Goal: Transaction & Acquisition: Purchase product/service

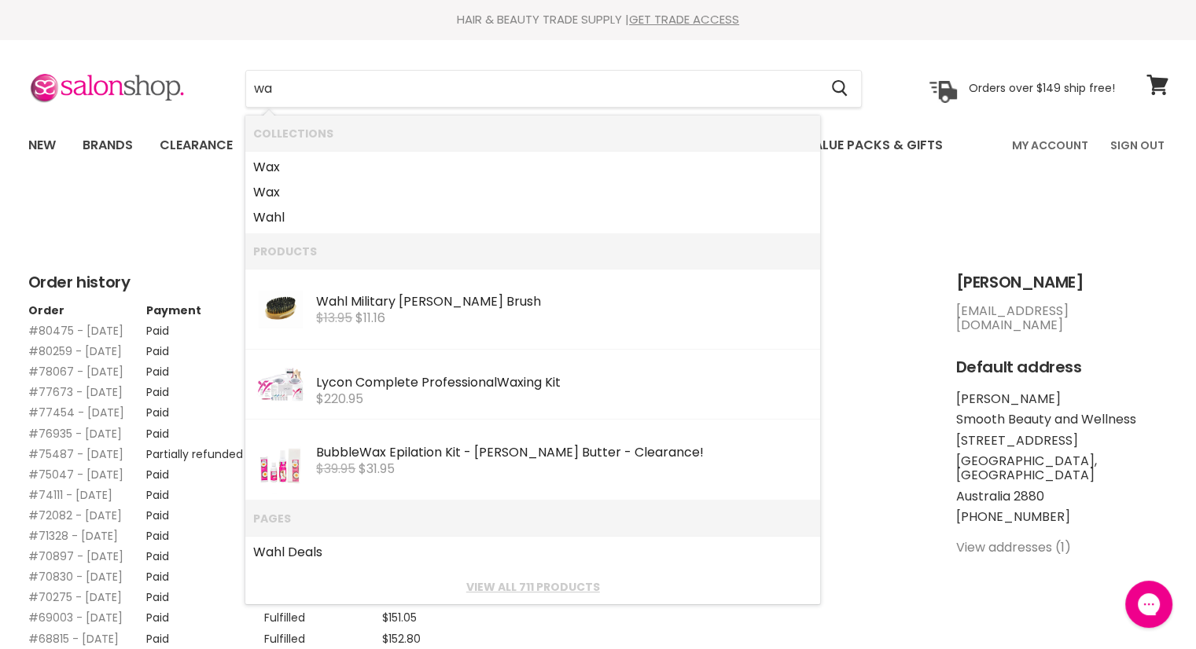
type input "wax"
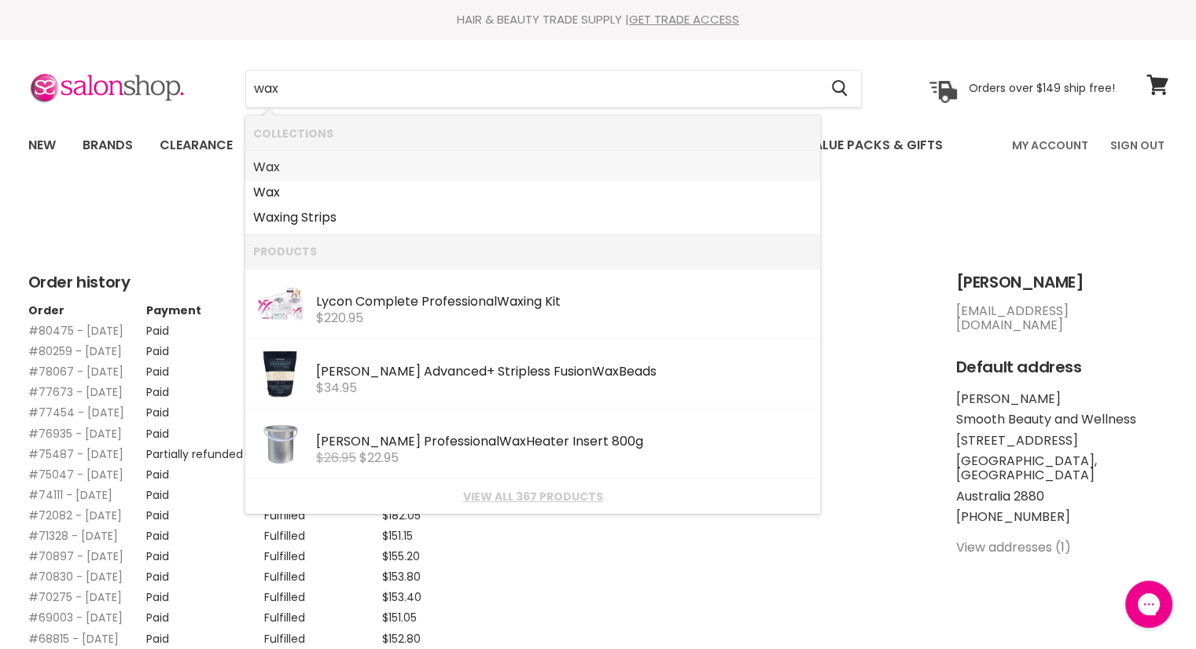
click at [275, 173] on b "Wax" at bounding box center [266, 167] width 27 height 18
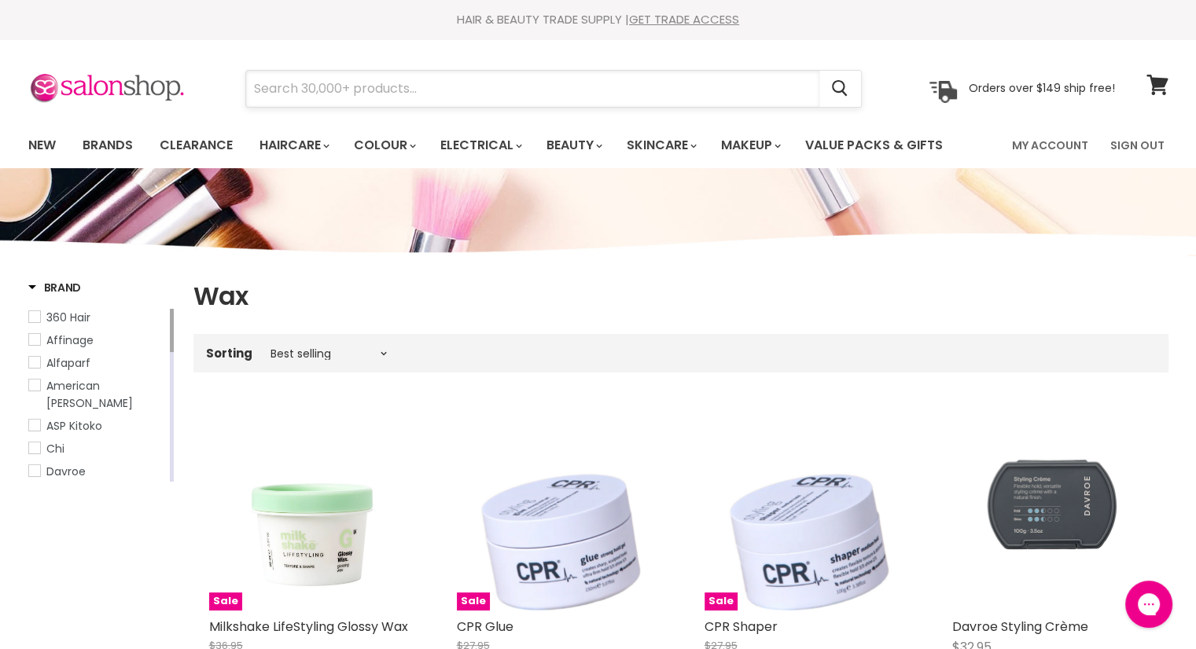
click at [451, 98] on input "Search" at bounding box center [532, 89] width 573 height 36
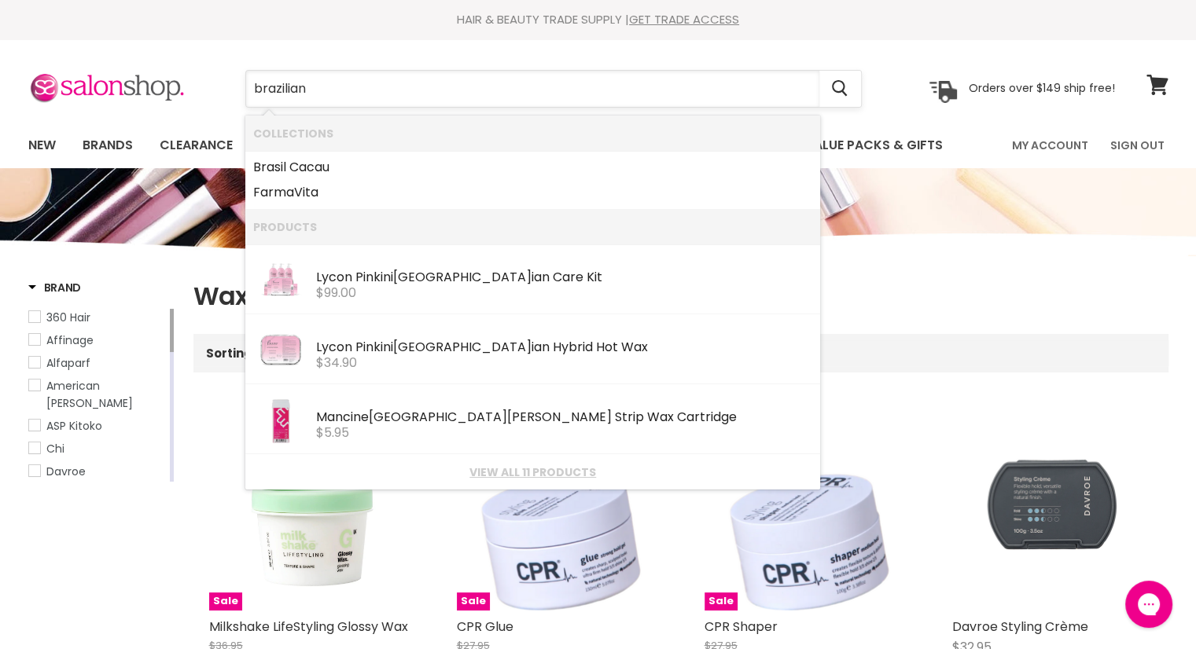
type input "braziliant"
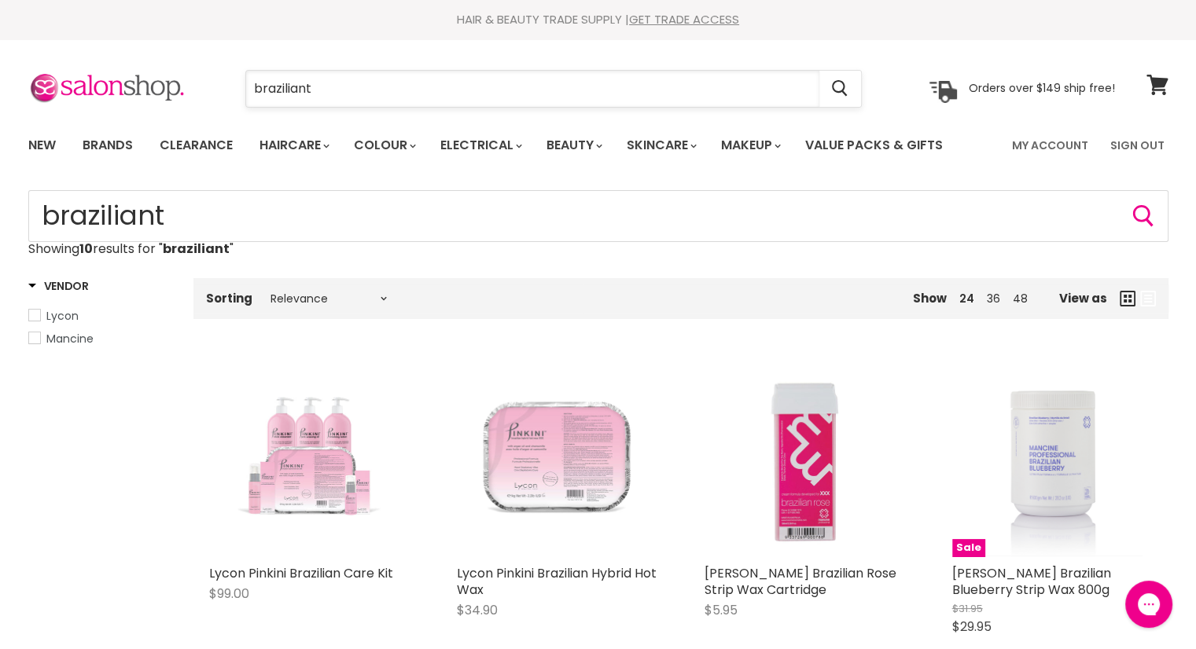
click at [320, 96] on input "braziliant" at bounding box center [532, 89] width 573 height 36
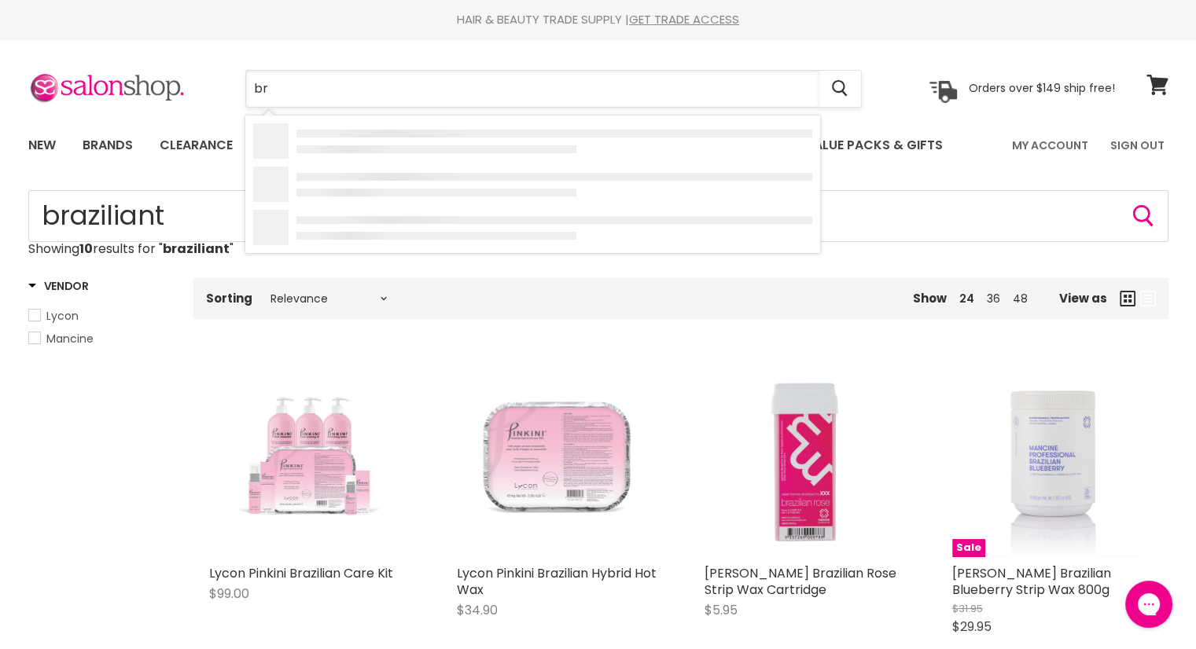
type input "b"
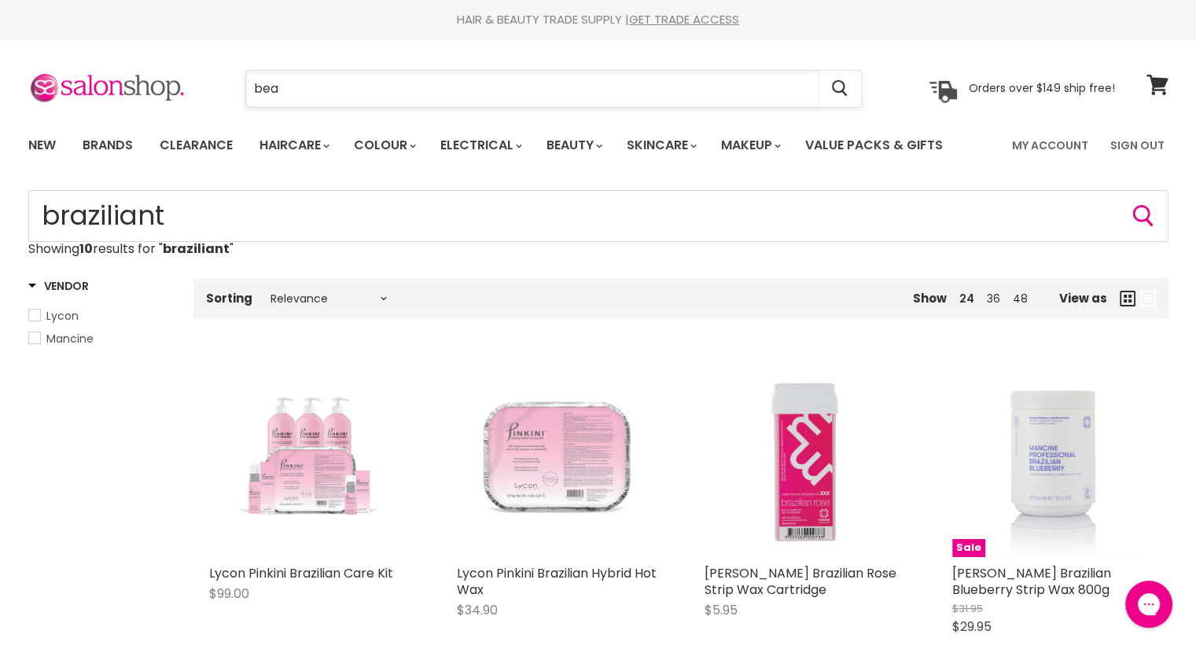
type input "bead"
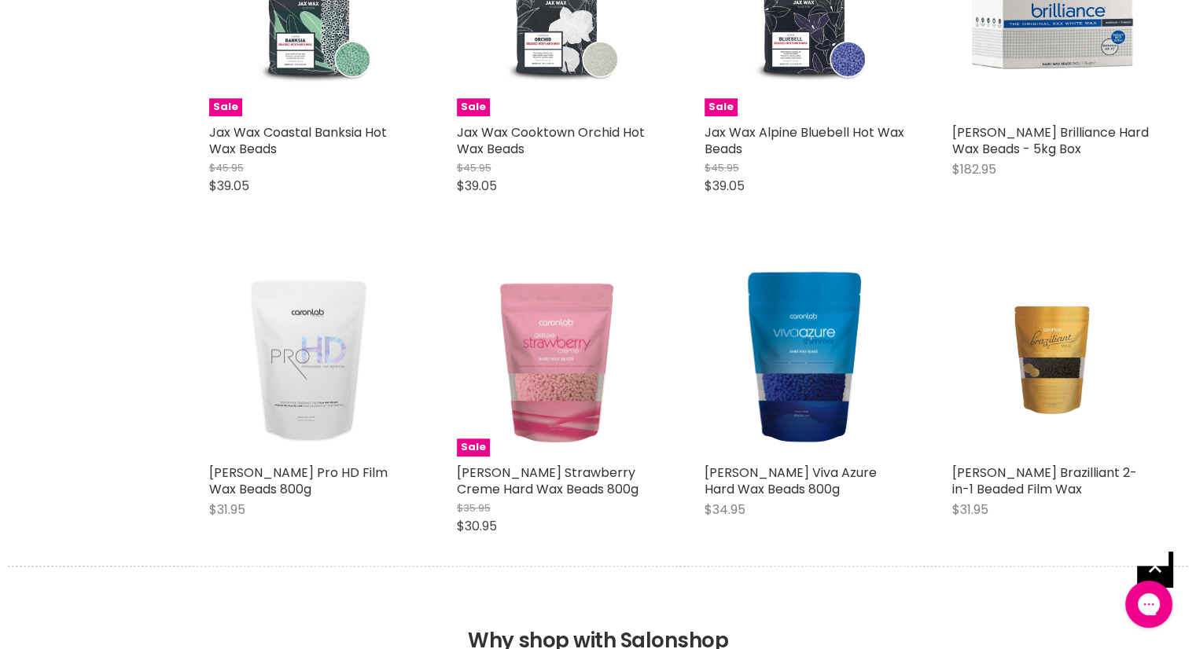
scroll to position [1468, 0]
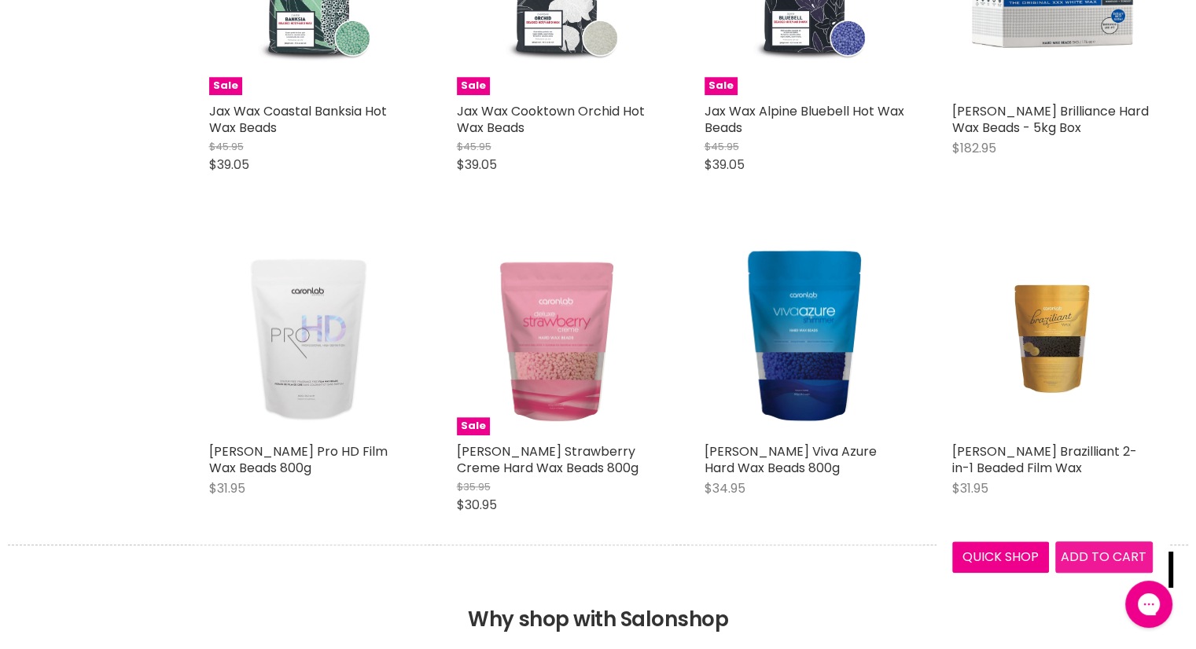
click at [1101, 561] on span "Add to cart" at bounding box center [1104, 557] width 86 height 18
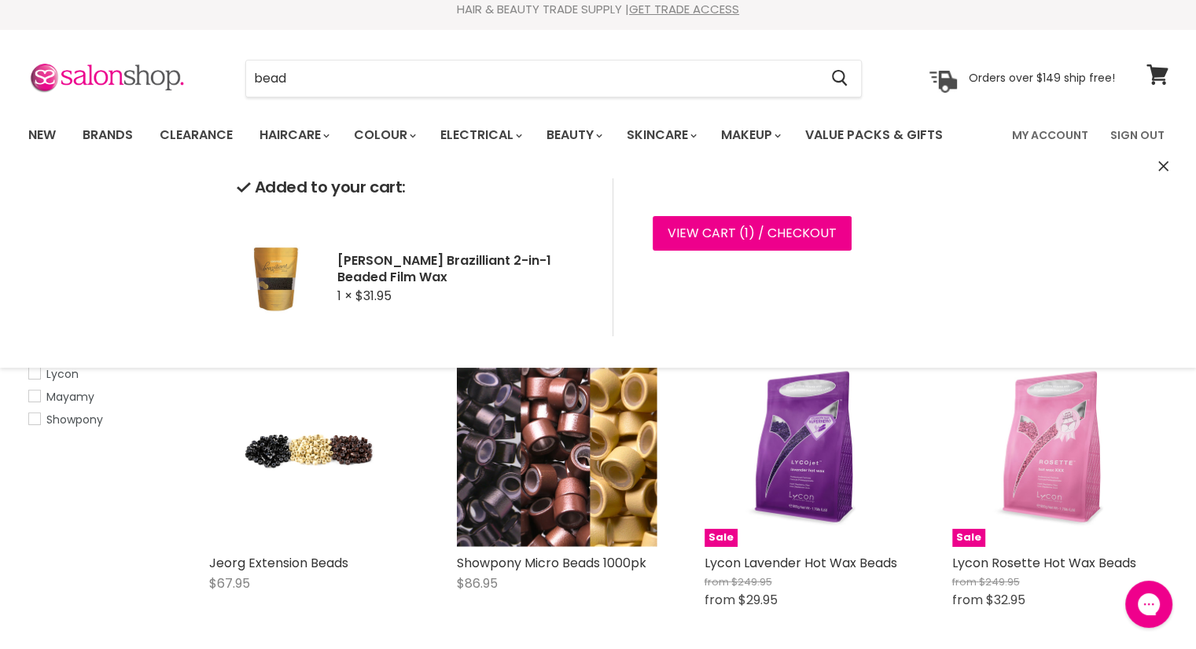
scroll to position [0, 0]
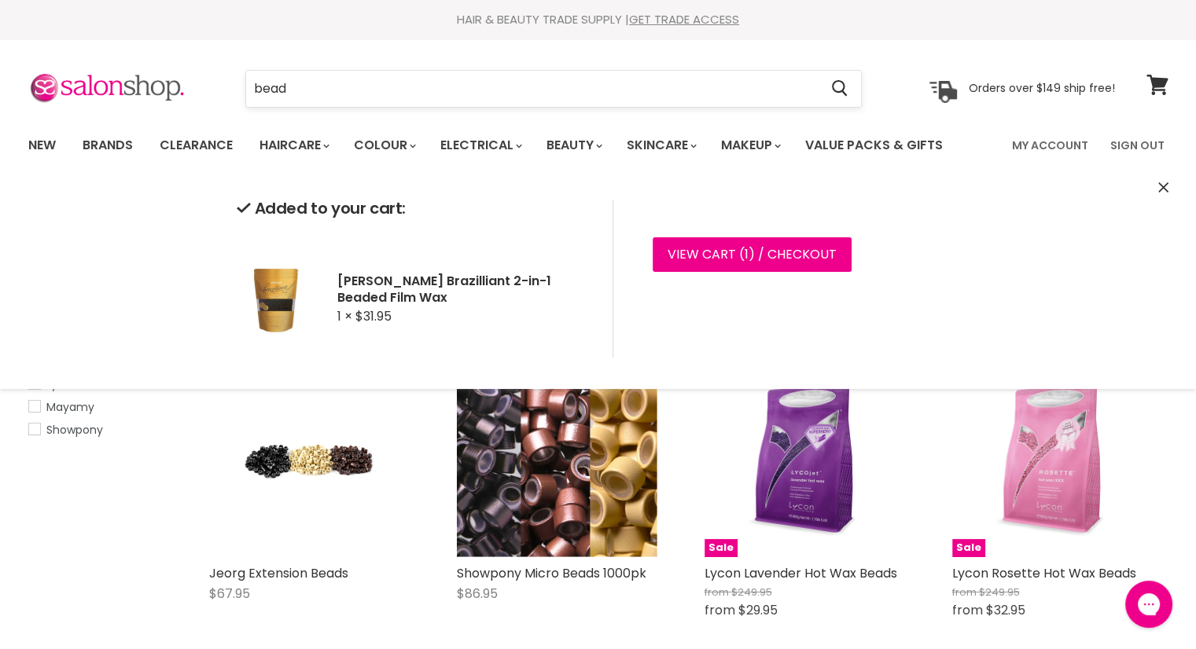
click at [598, 89] on input "bead" at bounding box center [532, 89] width 573 height 36
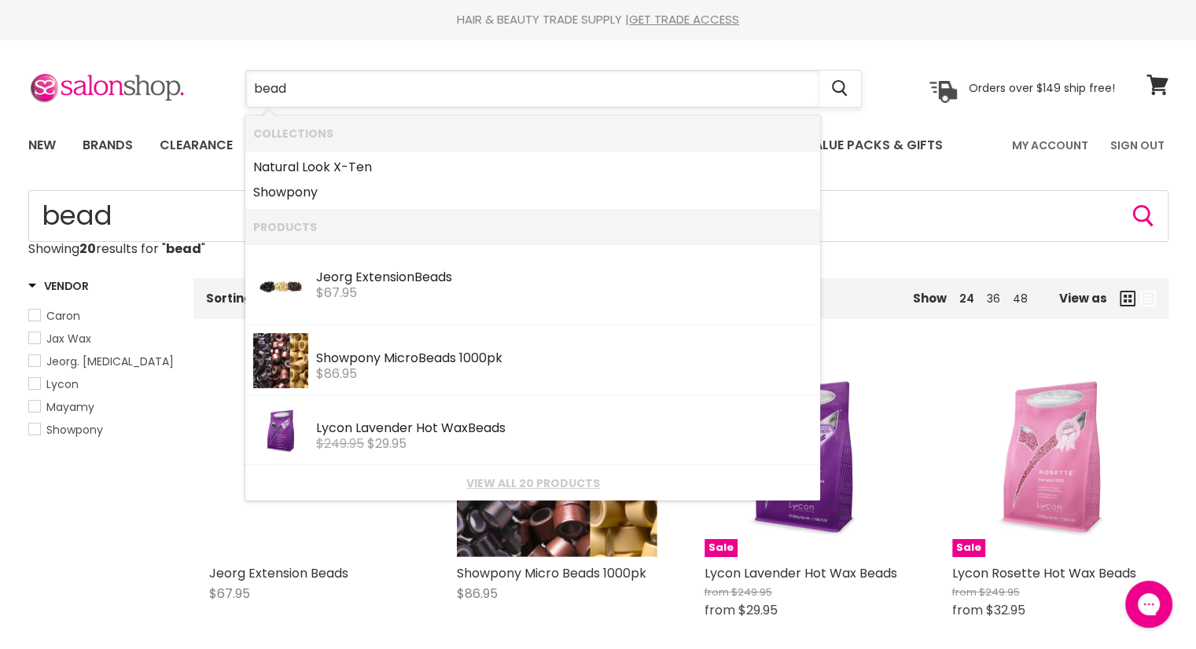
click at [598, 89] on input "bead" at bounding box center [532, 89] width 573 height 36
type input "b"
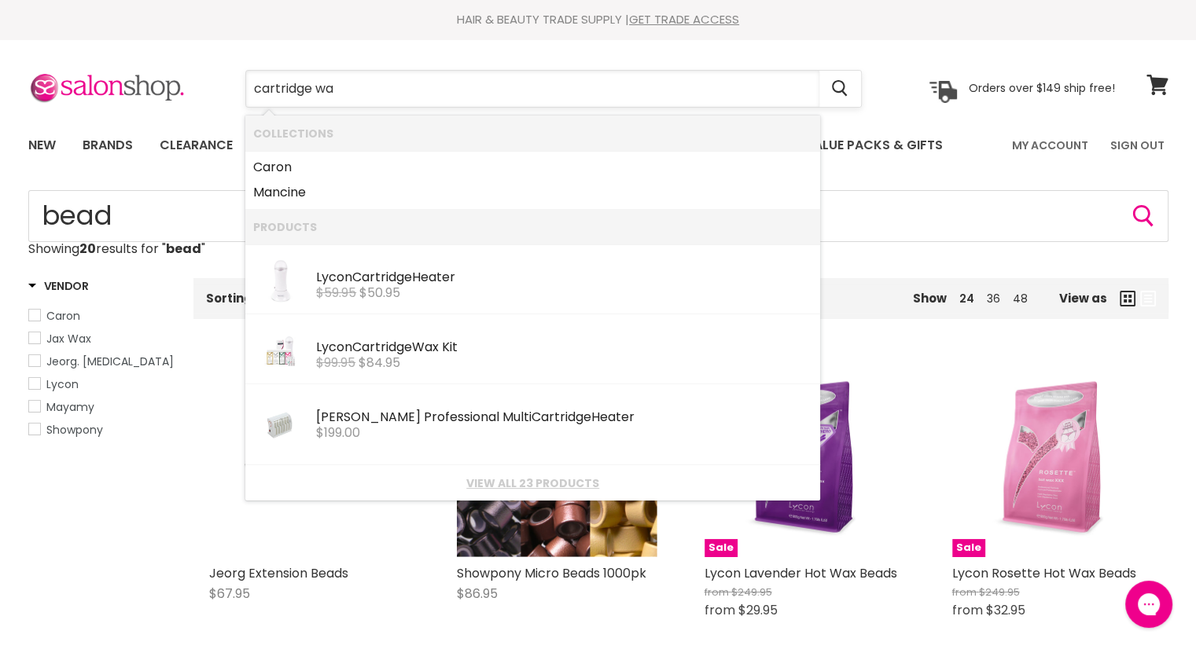
type input "cartridge wax"
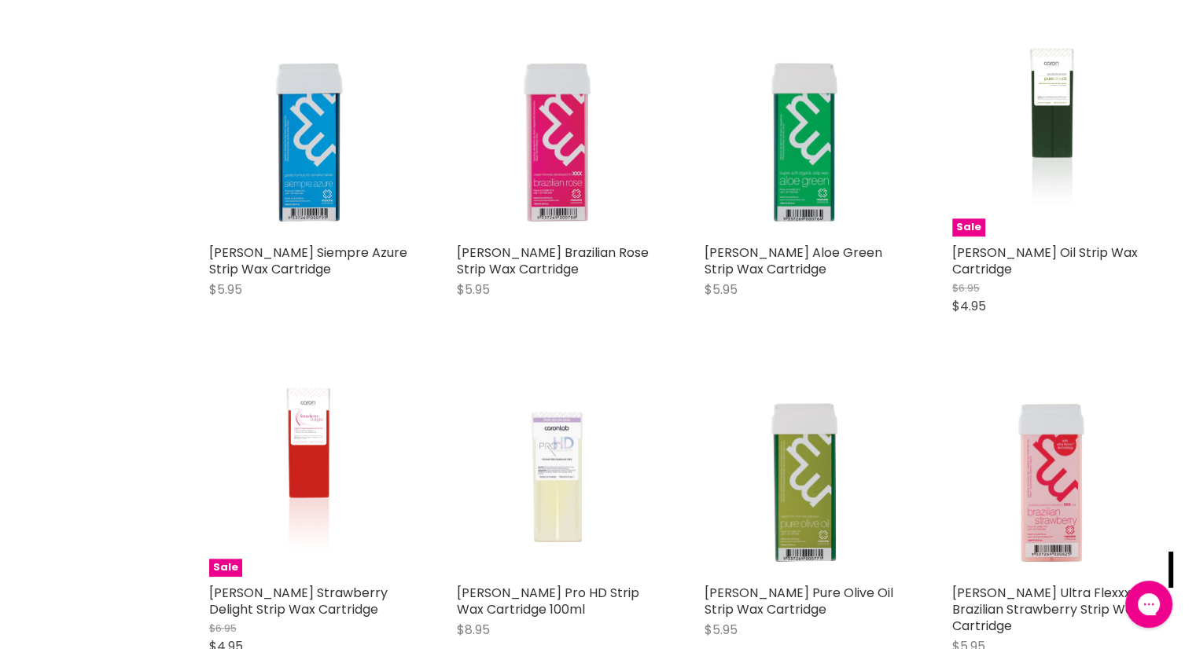
scroll to position [1457, 0]
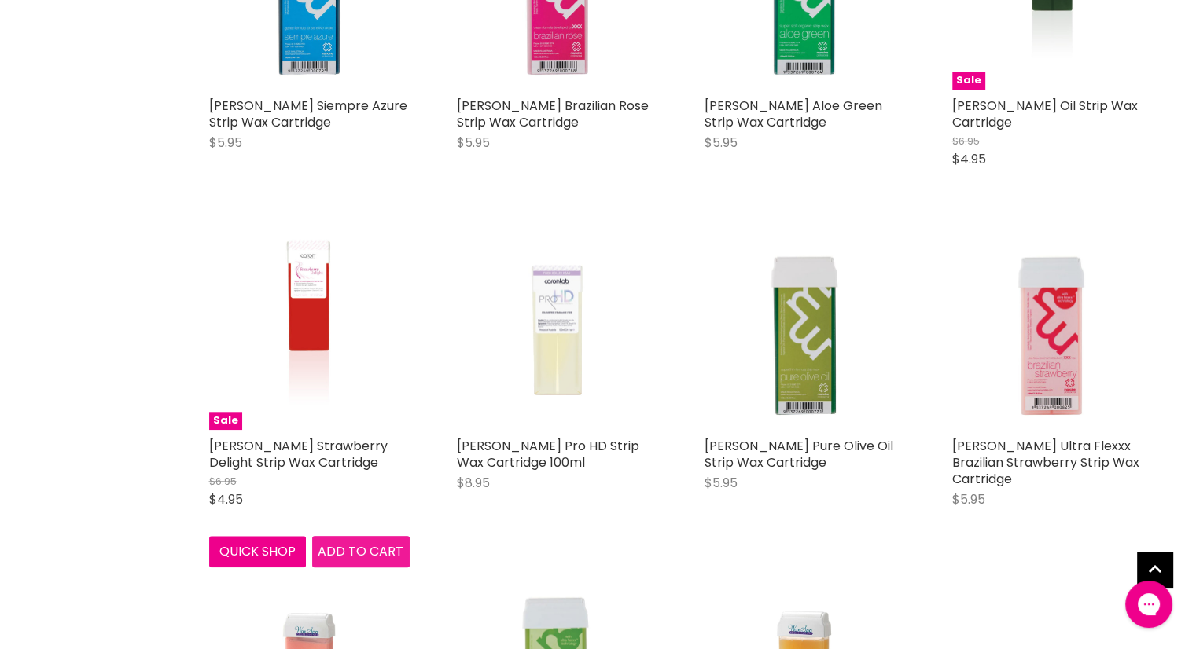
click at [352, 545] on span "Add to cart" at bounding box center [361, 551] width 86 height 18
click at [371, 553] on span "Add to cart" at bounding box center [361, 551] width 86 height 18
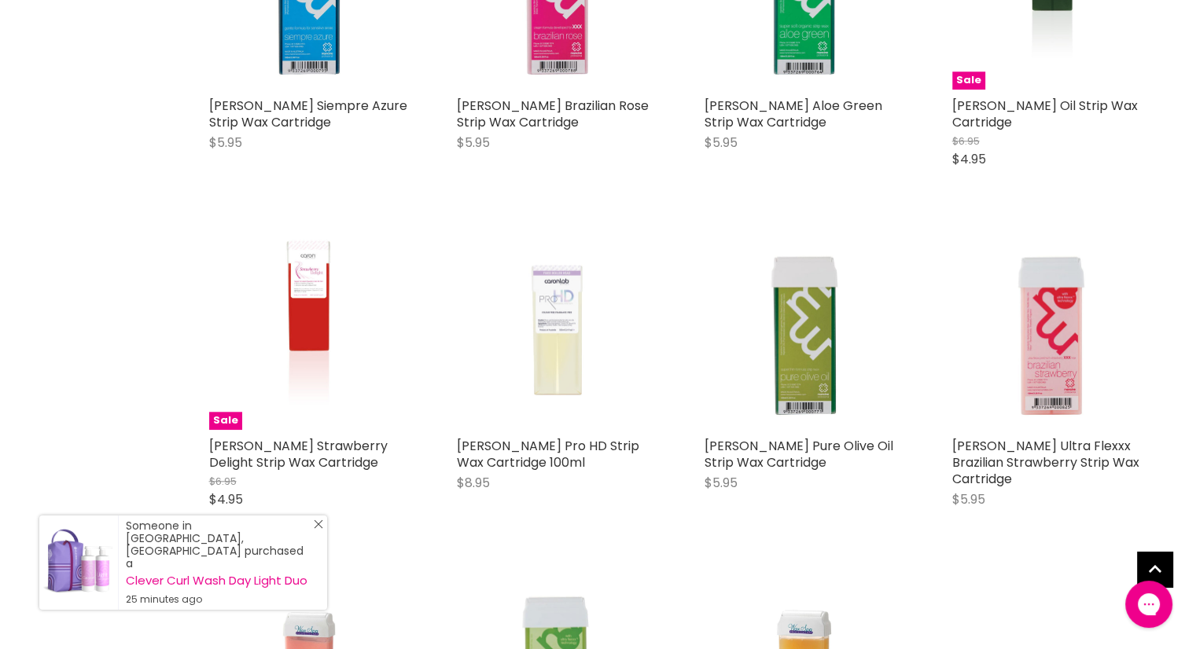
click at [318, 529] on icon "Close Icon" at bounding box center [318, 524] width 9 height 9
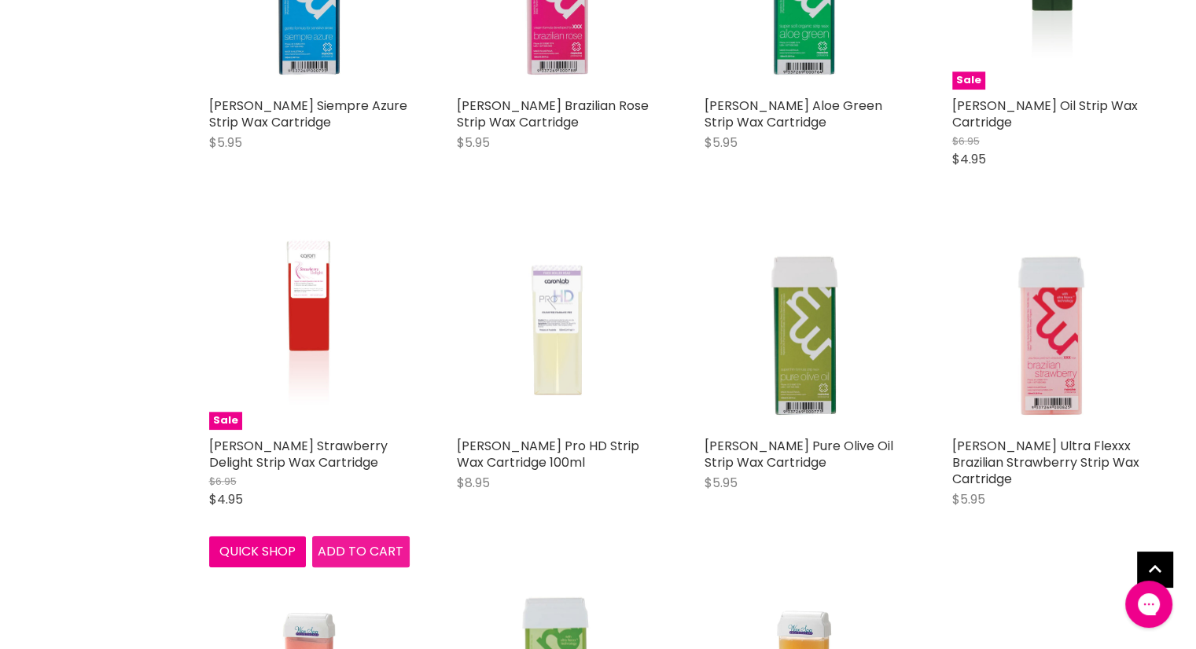
click at [337, 548] on span "Add to cart" at bounding box center [361, 551] width 86 height 18
click at [357, 553] on span "Add to cart" at bounding box center [361, 551] width 86 height 18
click at [269, 555] on button "Quick shop" at bounding box center [257, 551] width 97 height 31
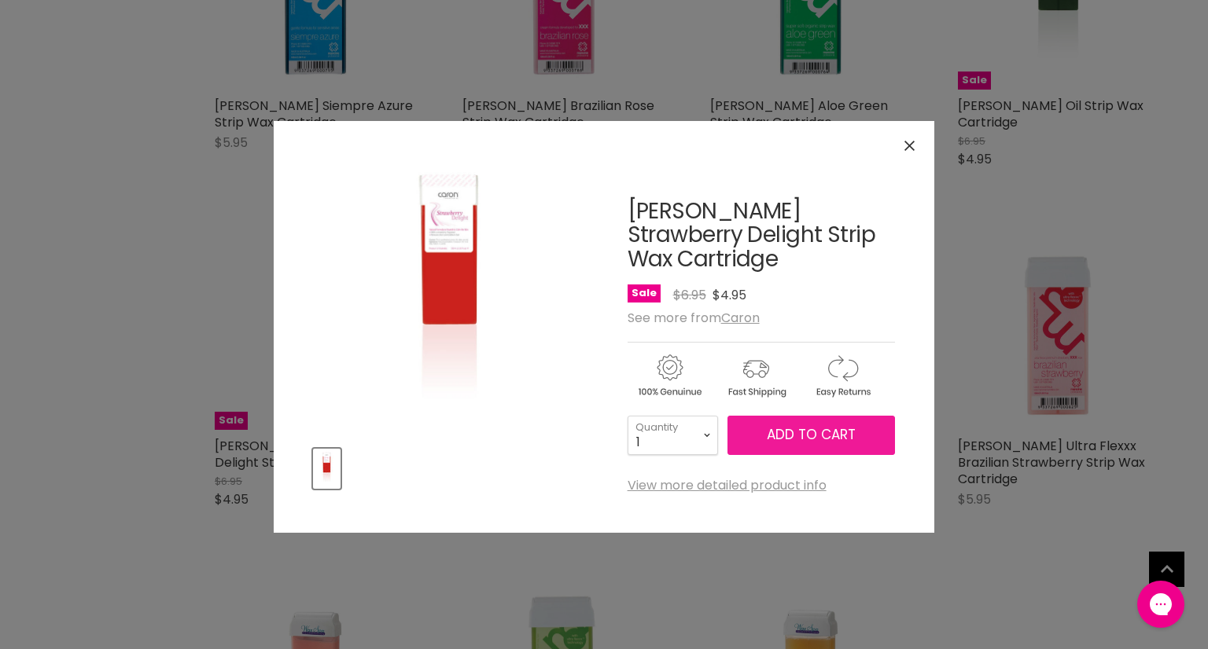
click at [833, 416] on button "Add to cart" at bounding box center [810, 435] width 167 height 39
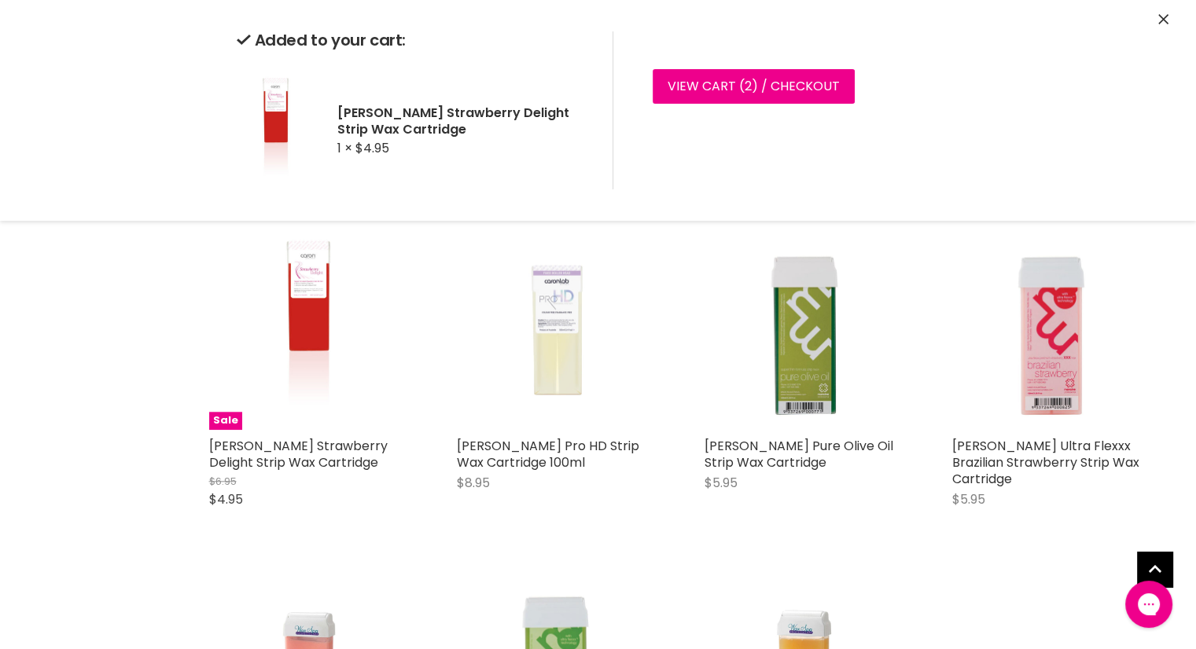
click at [1163, 17] on icon "Close" at bounding box center [1163, 19] width 10 height 10
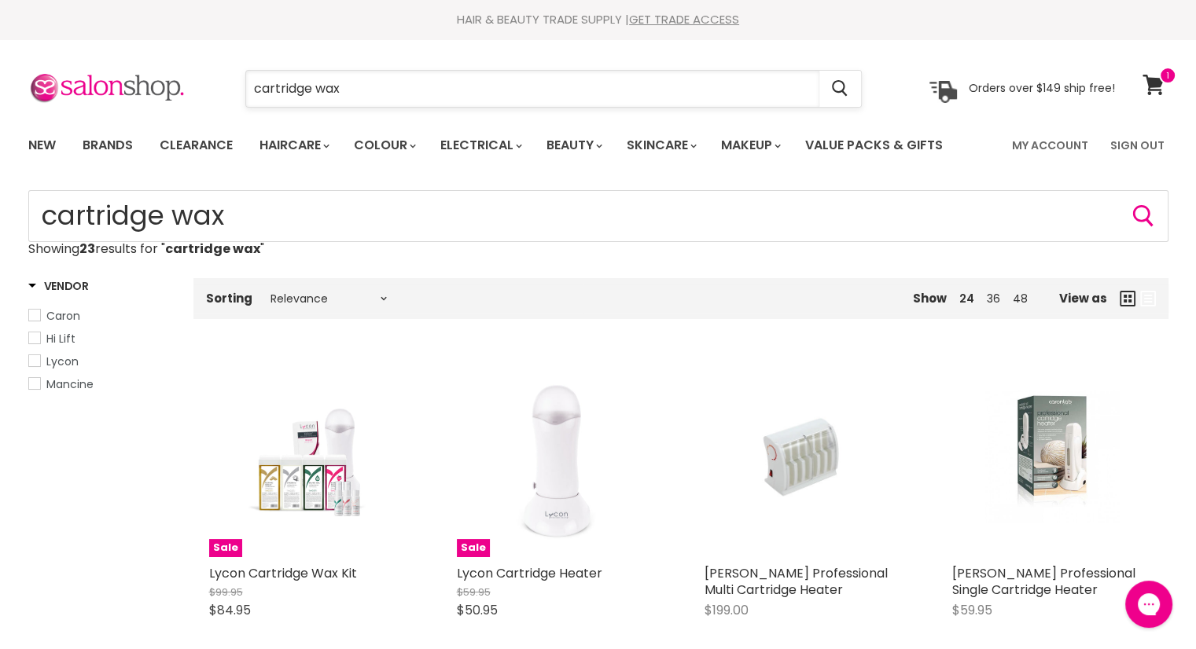
click at [419, 98] on input "cartridge wax" at bounding box center [532, 89] width 573 height 36
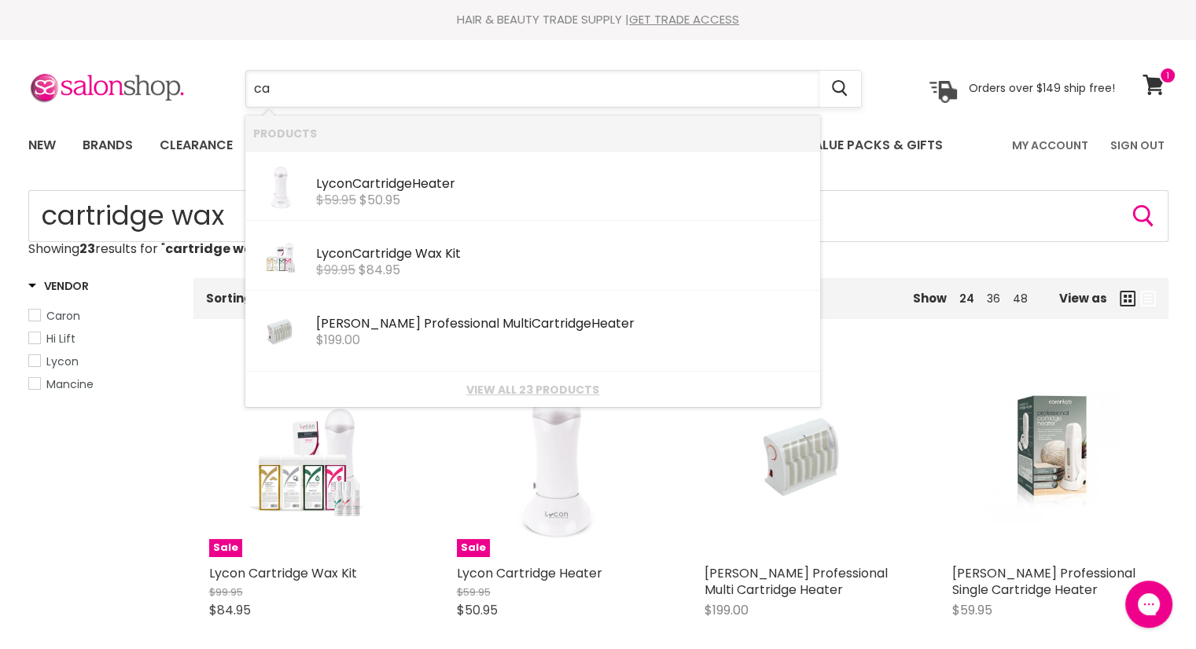
type input "c"
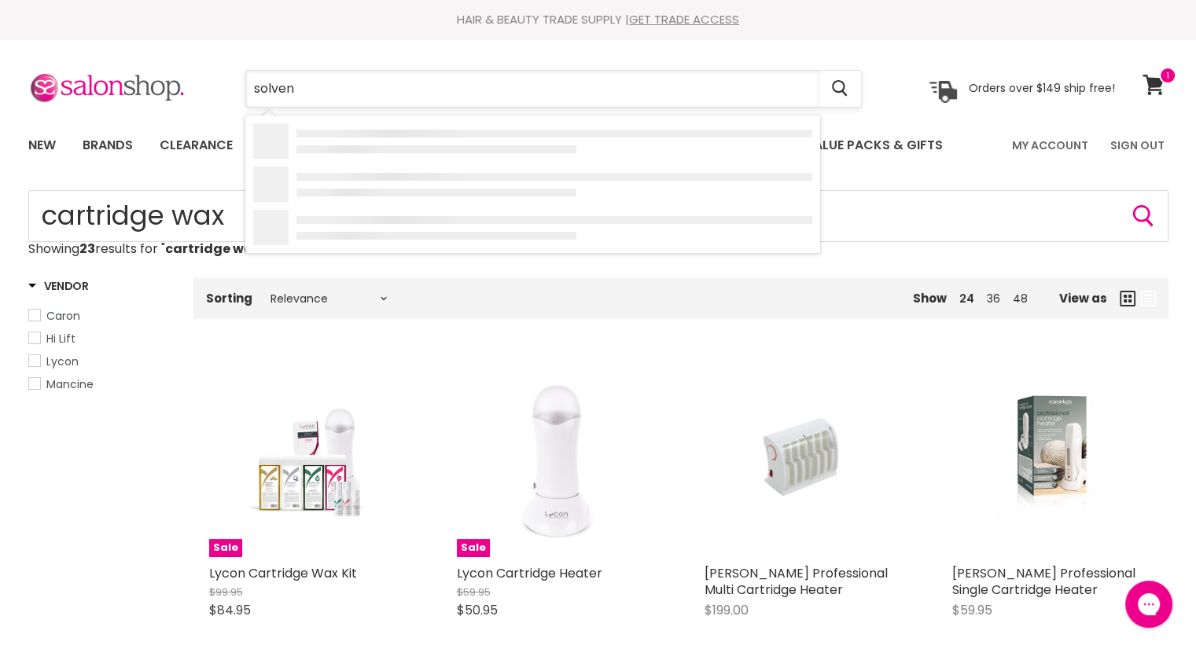
type input "solvent"
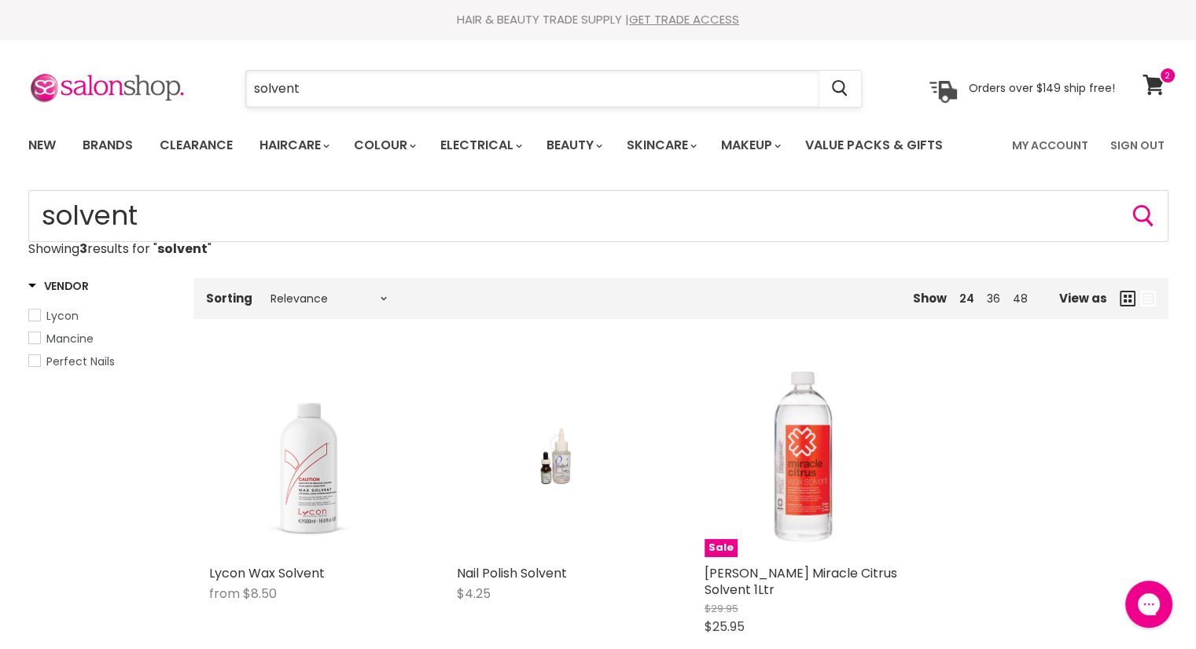
click at [410, 85] on input "solvent" at bounding box center [532, 89] width 573 height 36
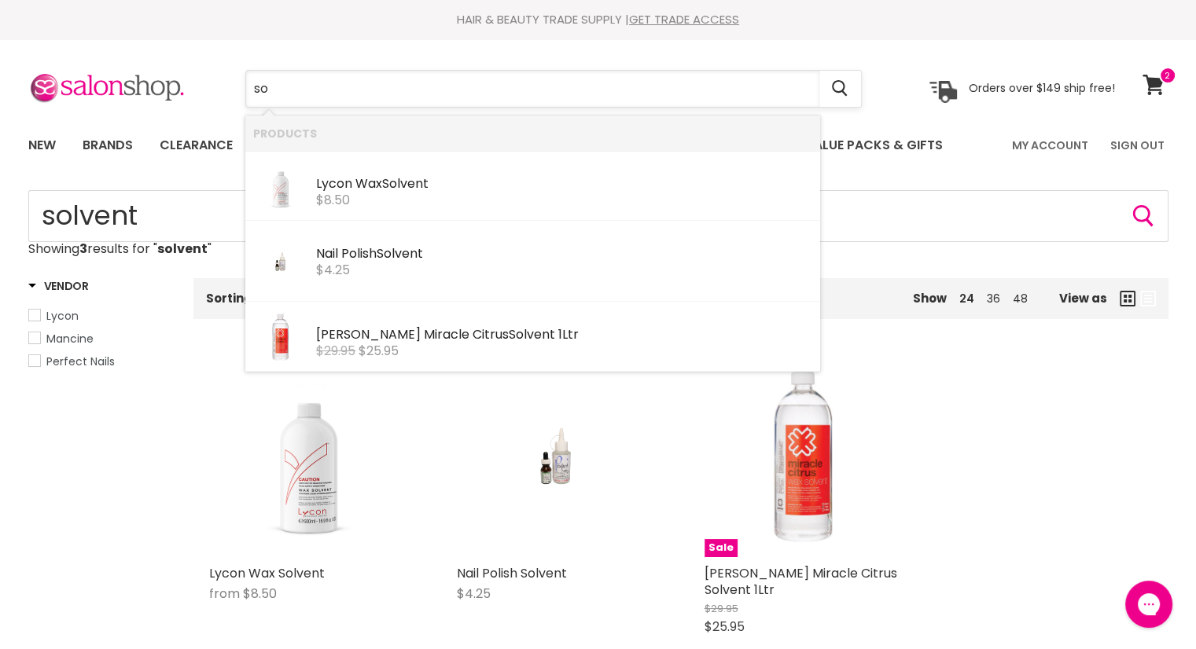
type input "s"
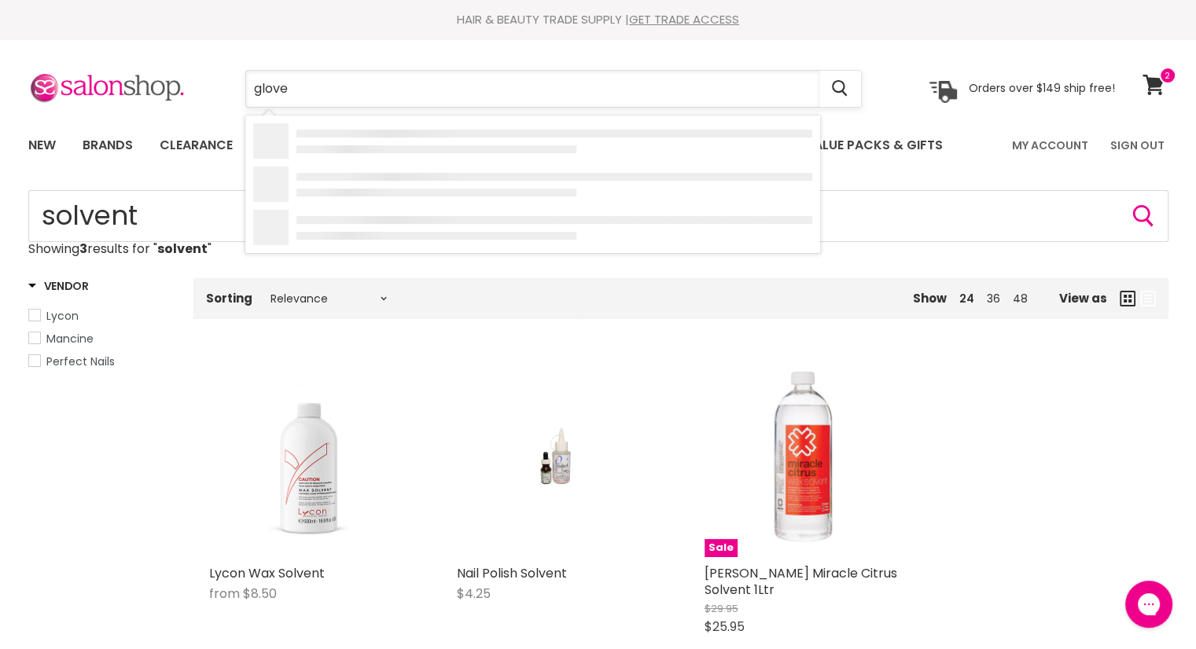
type input "gloves"
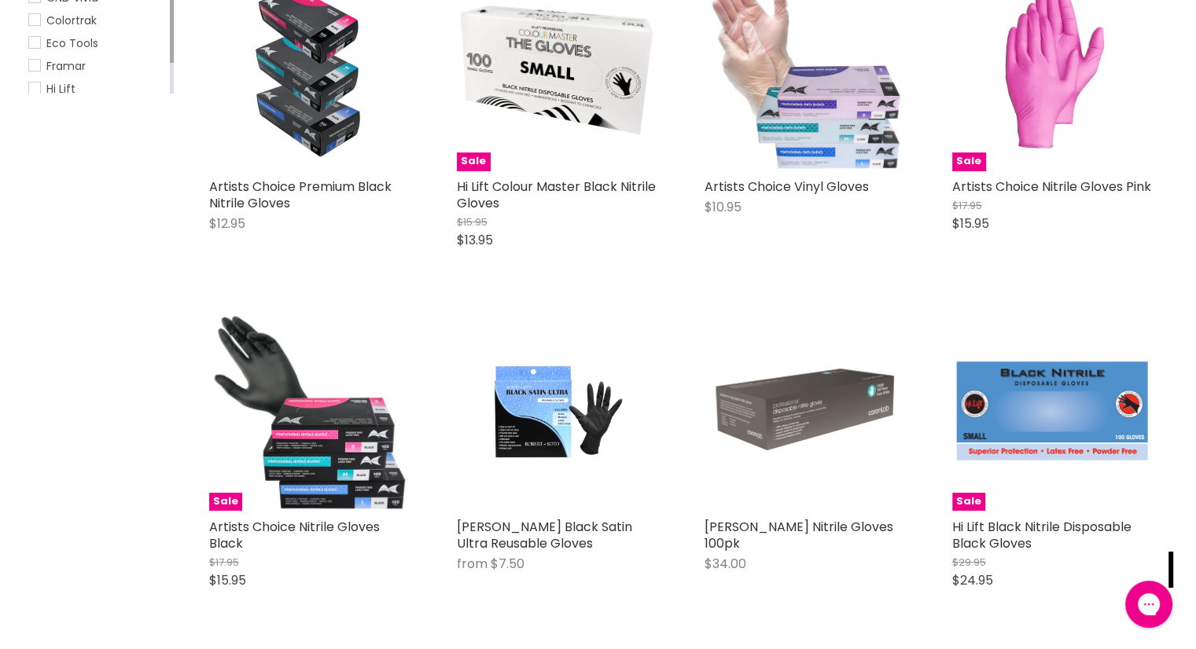
scroll to position [356, 0]
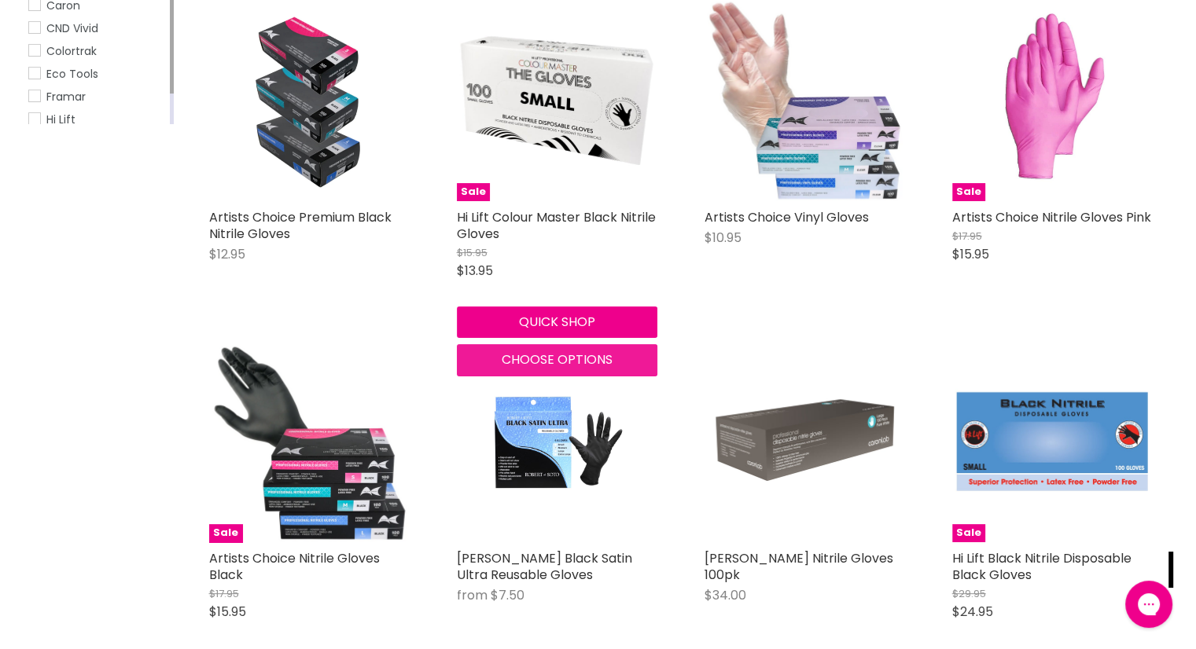
click at [560, 359] on span "Choose options" at bounding box center [557, 360] width 111 height 18
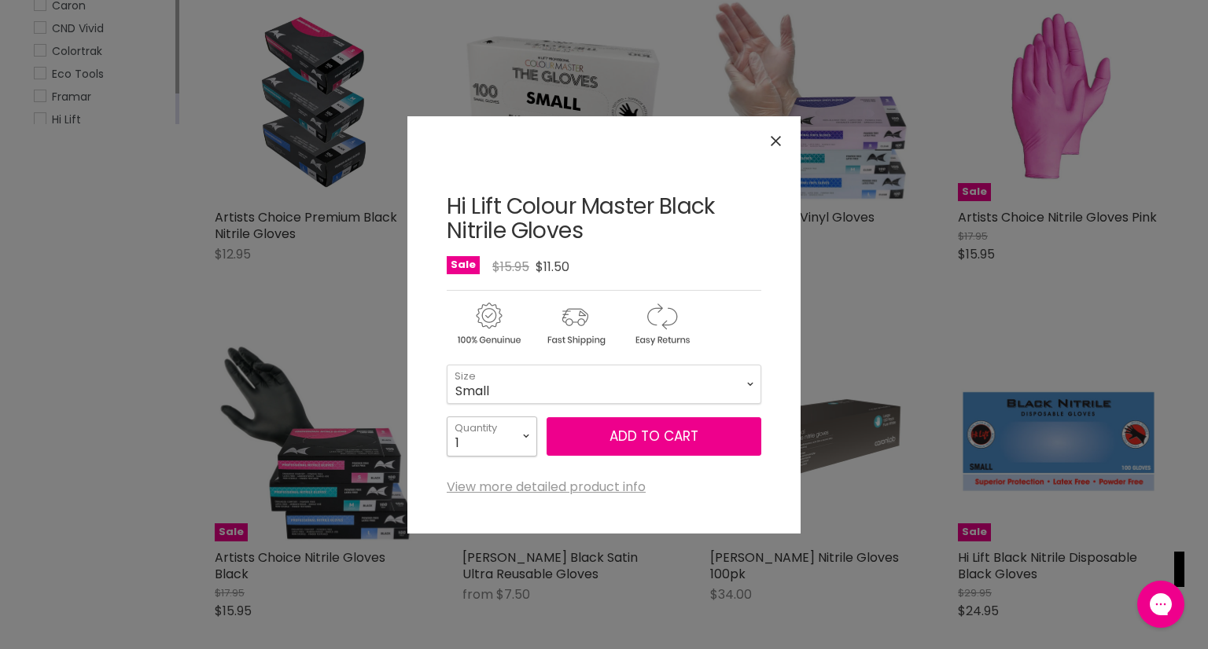
click at [526, 436] on select "1 2 3 4 5 6 7 8 9 10+" at bounding box center [492, 436] width 90 height 39
select select "2"
click at [447, 417] on select "1 2 3 4 5 6 7 8 9 10+" at bounding box center [492, 436] width 90 height 39
type input "2"
click at [632, 444] on button "Add to cart" at bounding box center [653, 436] width 215 height 39
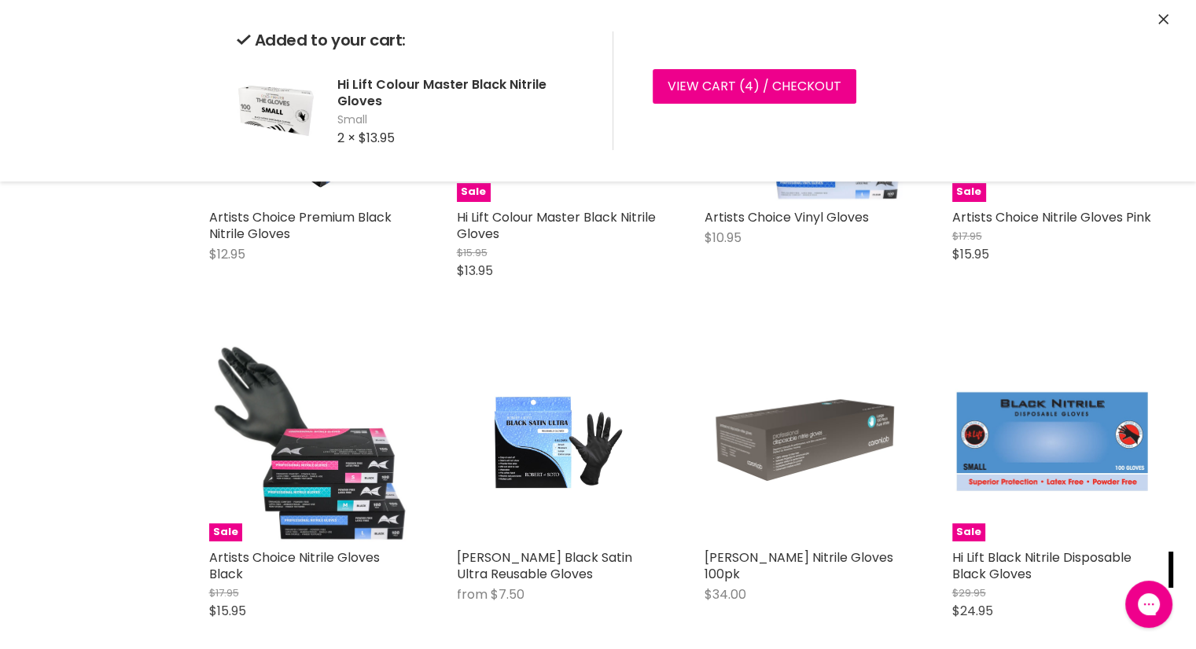
click at [1159, 19] on icon "Close" at bounding box center [1163, 19] width 10 height 10
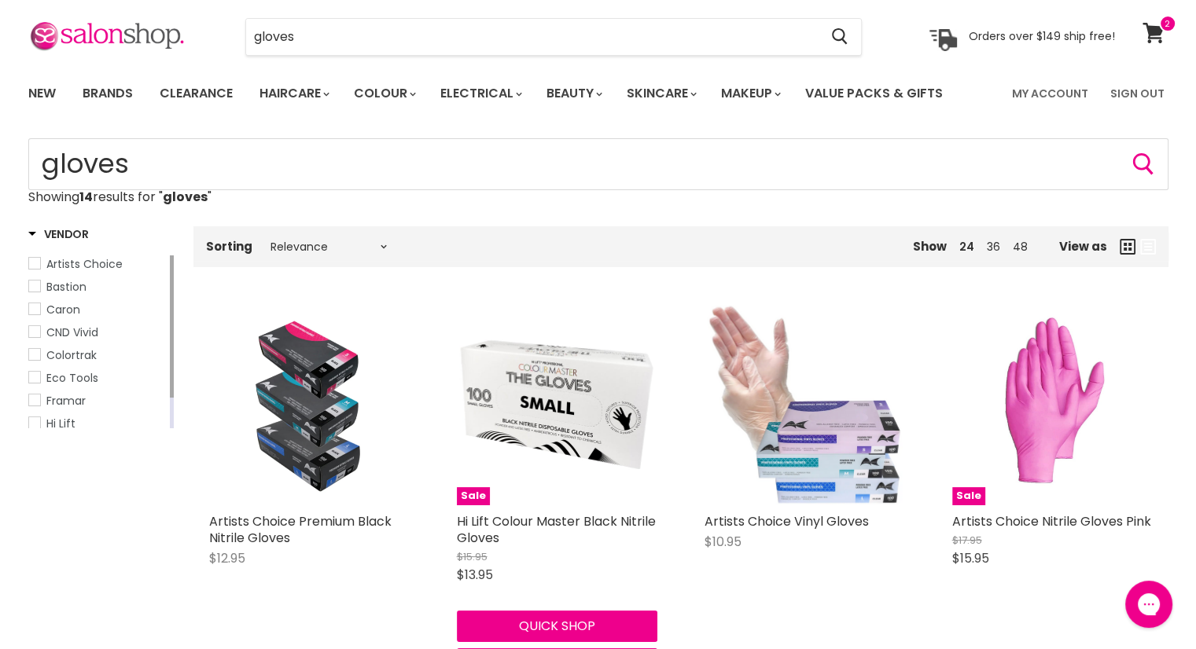
scroll to position [0, 0]
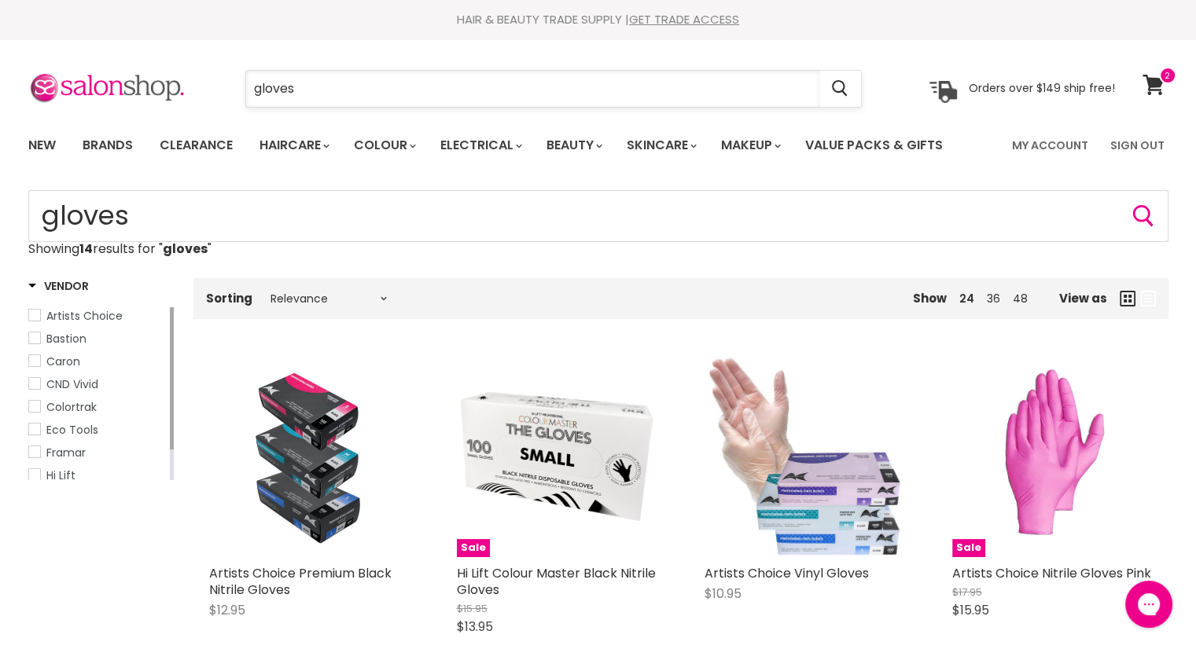
click at [321, 90] on input "gloves" at bounding box center [532, 89] width 573 height 36
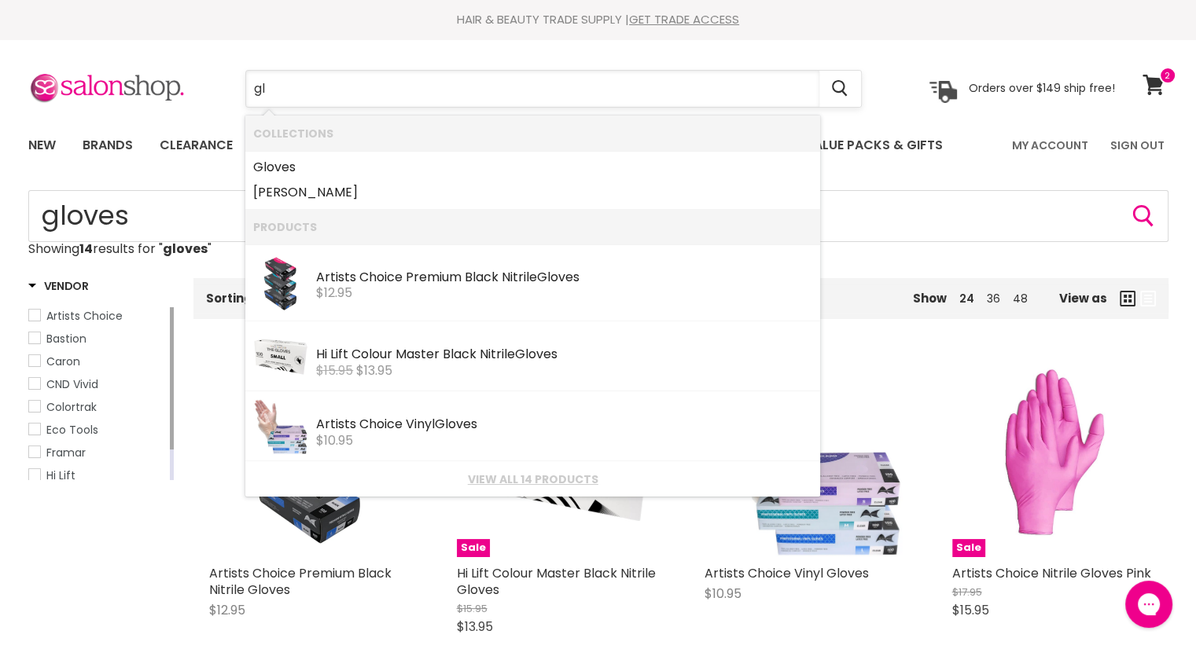
type input "g"
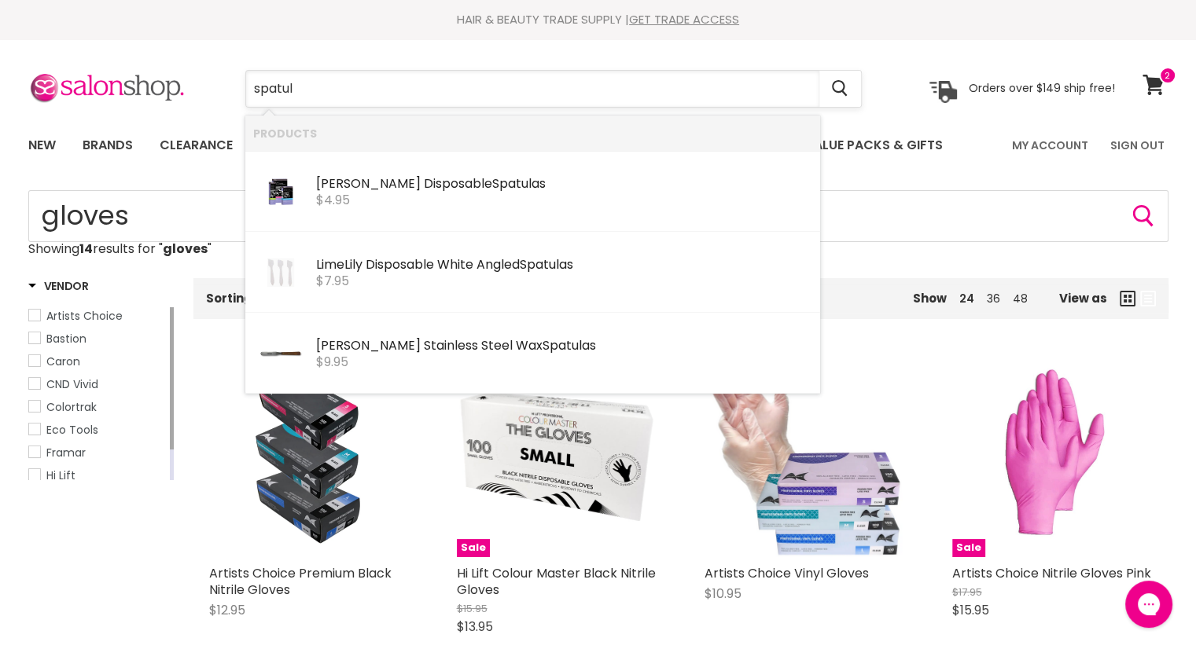
type input "spatula"
click at [279, 195] on img "Products: Caron Disposable Spatulas" at bounding box center [281, 192] width 44 height 66
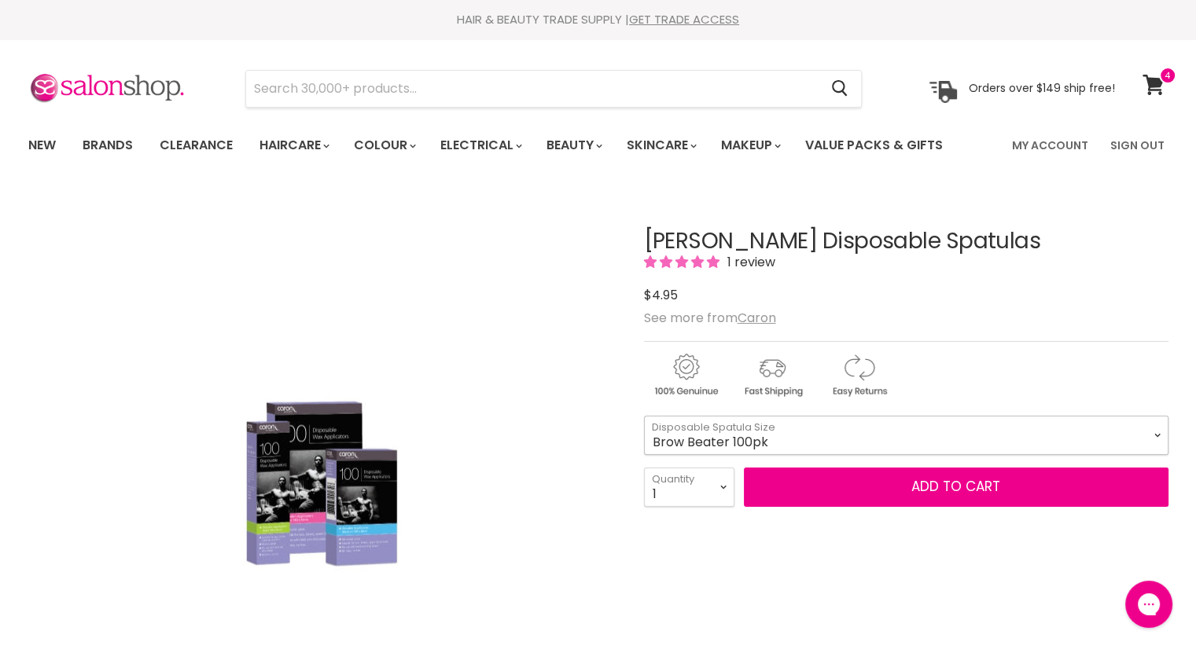
click at [1152, 423] on select "Brow Beater 100pk Brow Beater 500pk Small (Icy Pole) 100pk Small (Icy Pole) 500…" at bounding box center [906, 435] width 524 height 39
click at [644, 416] on select "Brow Beater 100pk Brow Beater 500pk Small (Icy Pole) 100pk Small (Icy Pole) 500…" at bounding box center [906, 435] width 524 height 39
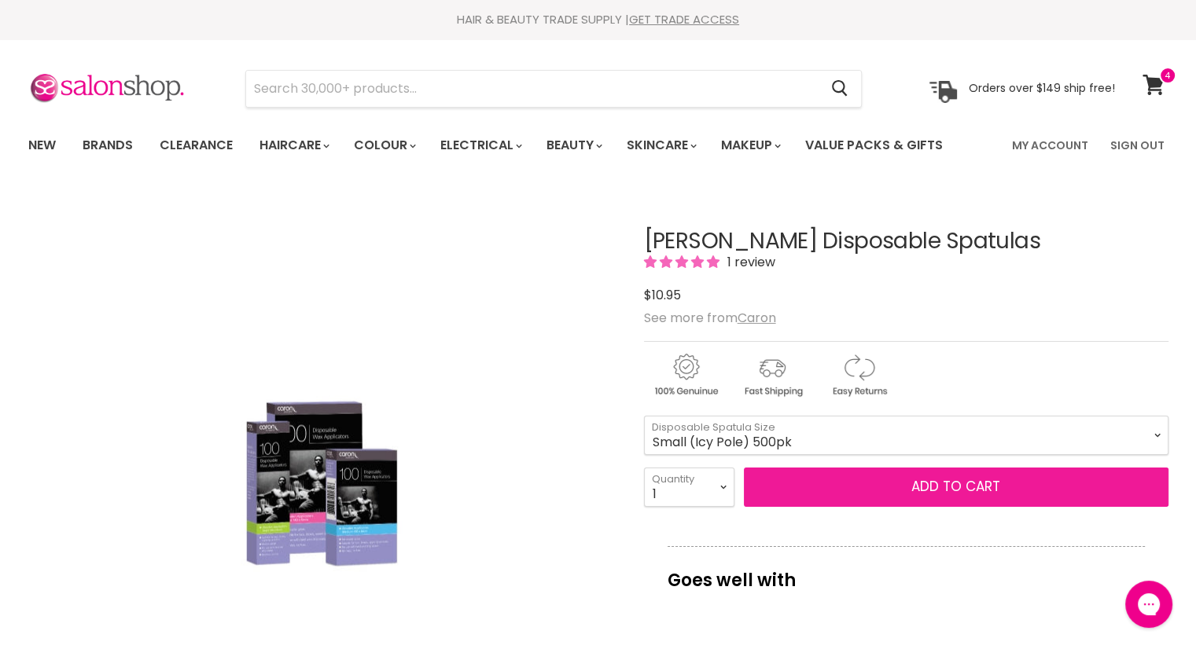
click at [917, 488] on button "Add to cart" at bounding box center [956, 487] width 425 height 39
click at [946, 497] on button "Add to cart" at bounding box center [956, 487] width 425 height 39
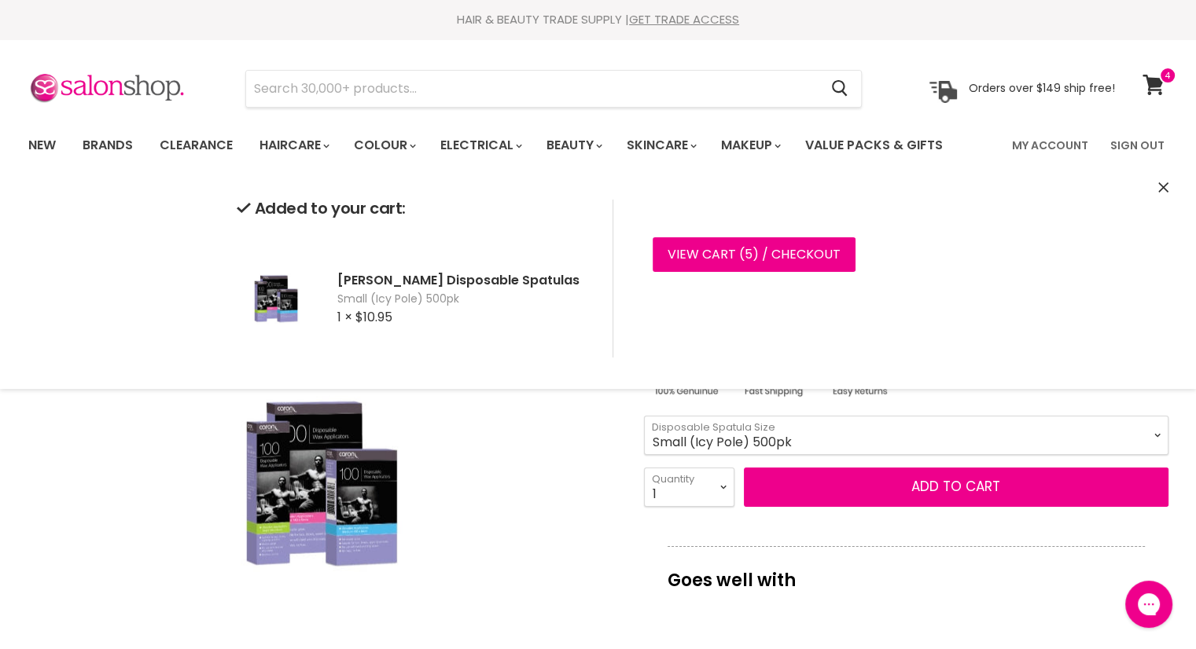
click at [1156, 429] on select "Brow Beater 100pk Brow Beater 500pk Small (Icy Pole) 100pk Small (Icy Pole) 500…" at bounding box center [906, 435] width 524 height 39
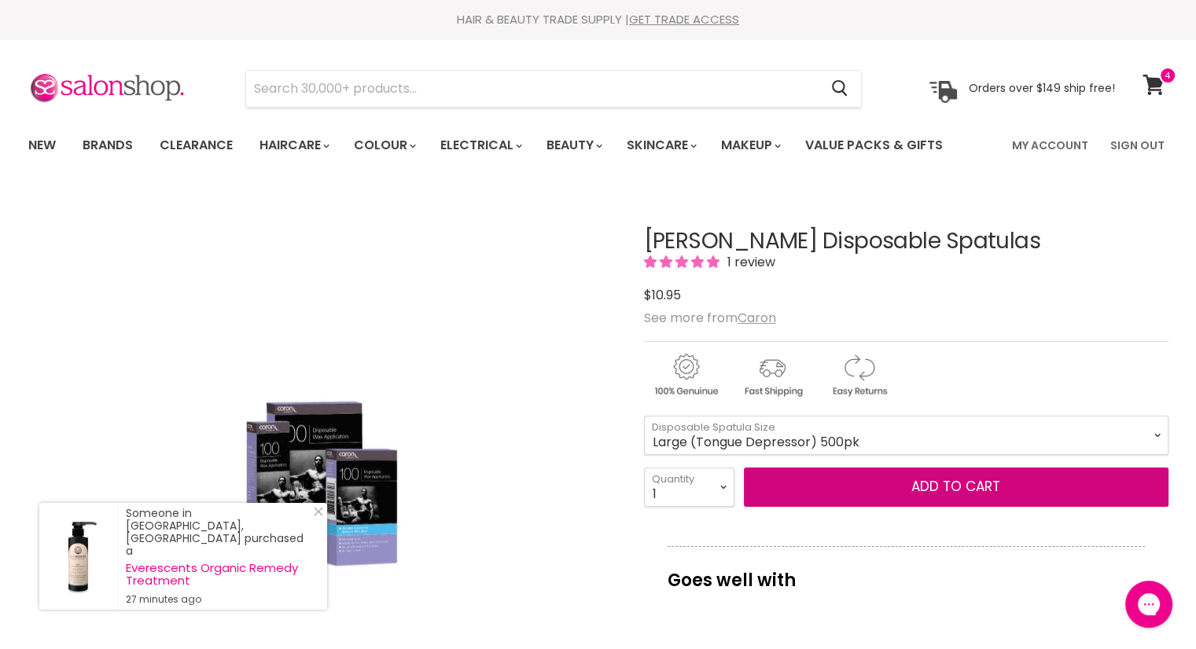
click at [644, 416] on select "Brow Beater 100pk Brow Beater 500pk Small (Icy Pole) 100pk Small (Icy Pole) 500…" at bounding box center [906, 435] width 524 height 39
select select "Large (Tongue Depressor) 500pk"
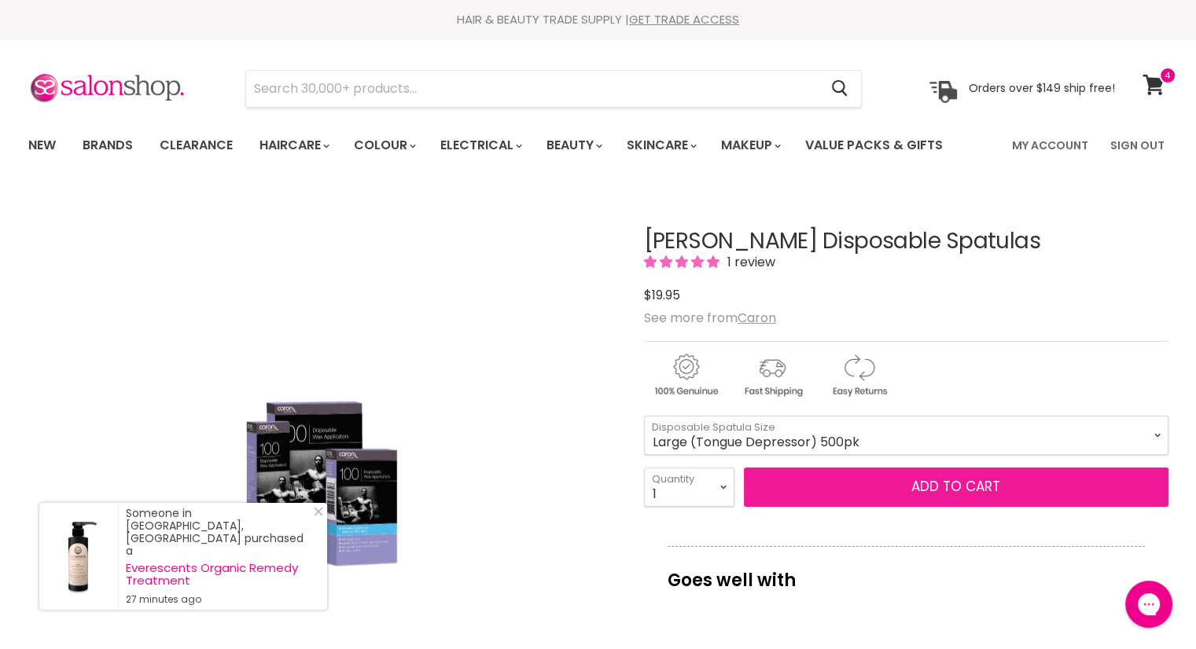
click at [989, 493] on button "Add to cart" at bounding box center [956, 487] width 425 height 39
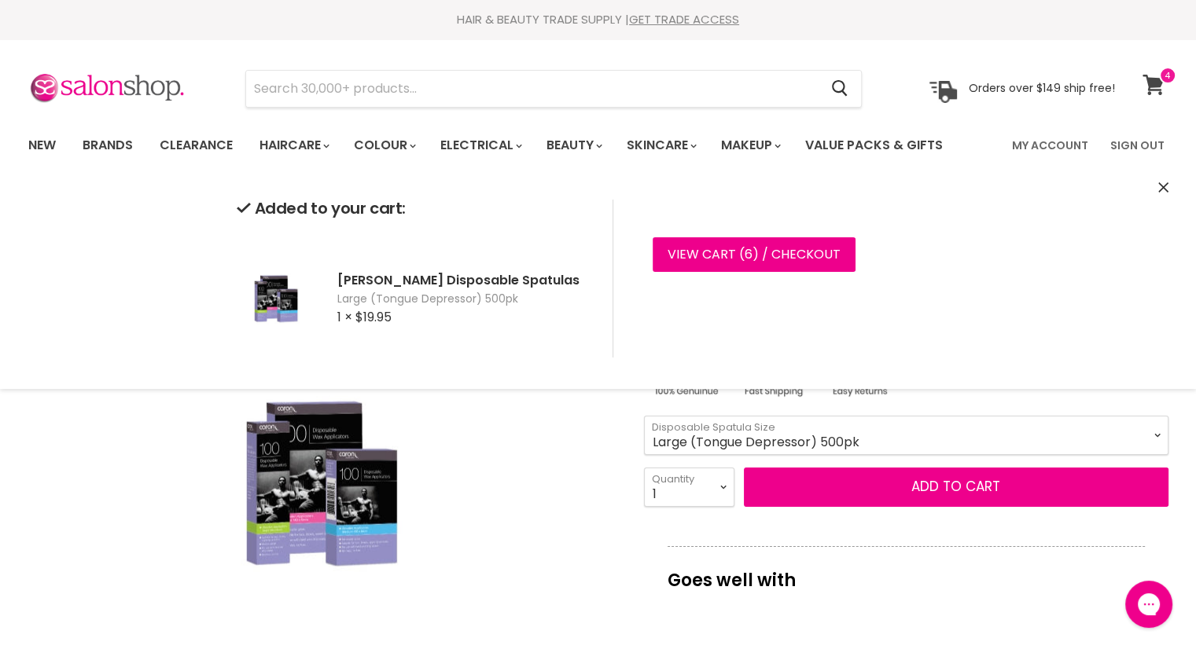
click at [1150, 79] on icon at bounding box center [1152, 85] width 21 height 20
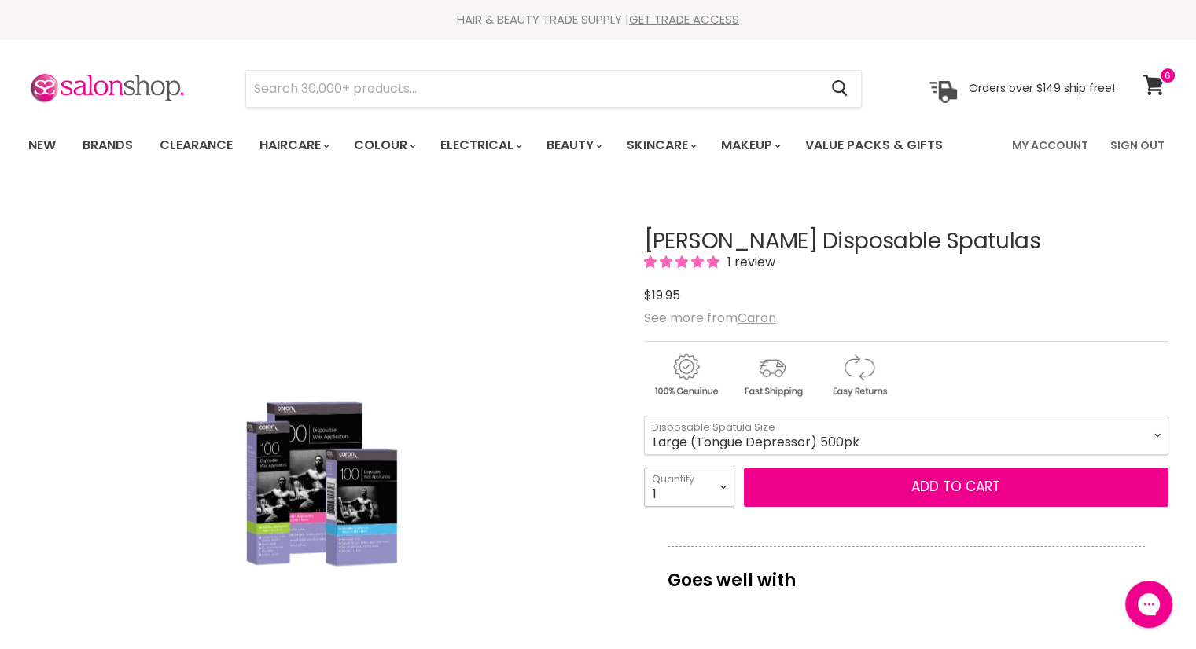
click at [722, 485] on select "1 2 3 4 5 6 7 8 9 10+" at bounding box center [689, 487] width 90 height 39
select select "2"
click at [644, 468] on select "1 2 3 4 5 6 7 8 9 10+" at bounding box center [689, 487] width 90 height 39
type input "2"
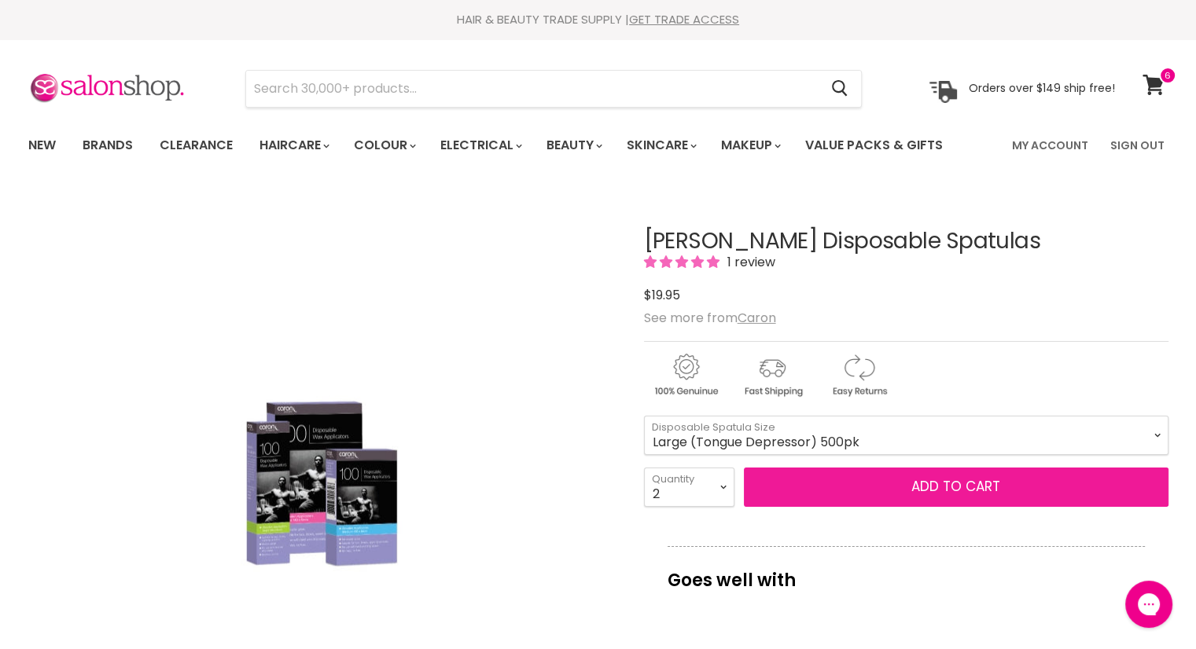
click at [874, 479] on button "Add to cart" at bounding box center [956, 487] width 425 height 39
click at [943, 482] on span "Add to cart" at bounding box center [955, 486] width 89 height 19
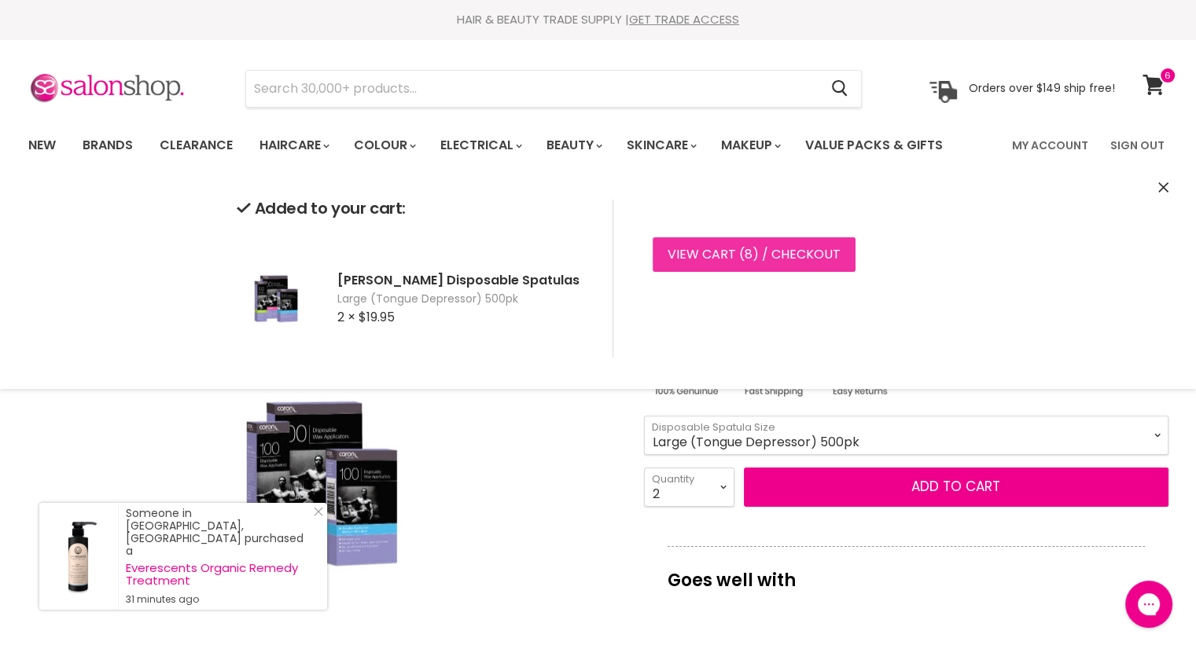
click at [810, 260] on link "View cart ( 8 ) / Checkout" at bounding box center [754, 254] width 203 height 35
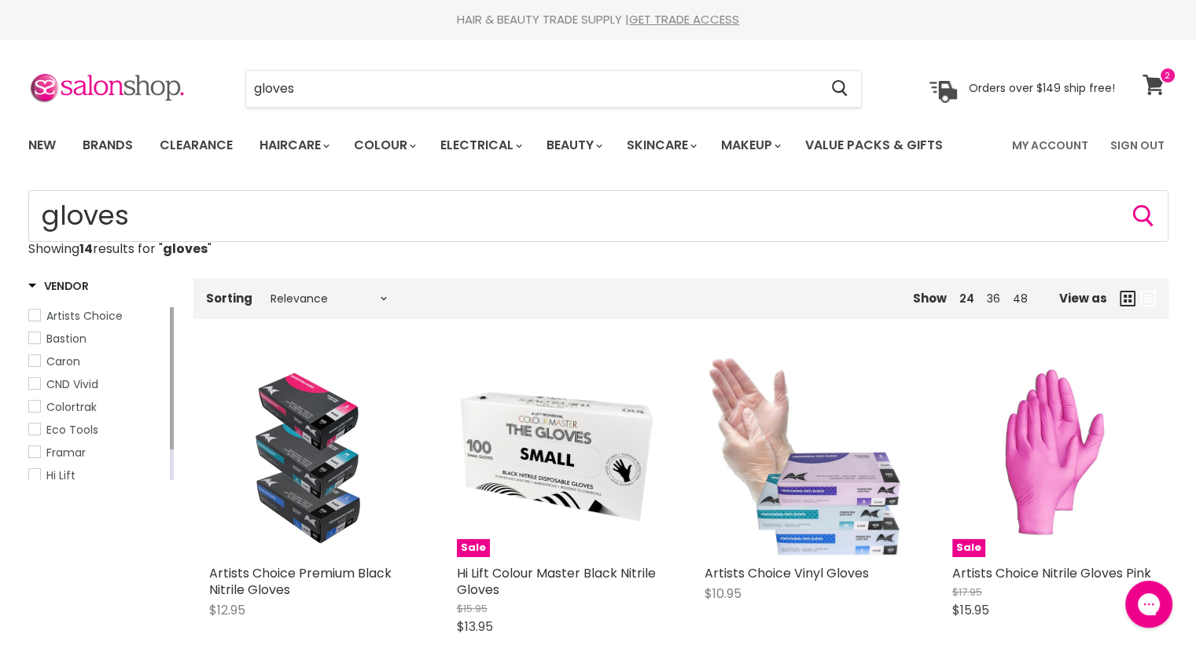
click at [1163, 80] on span at bounding box center [1167, 75] width 17 height 17
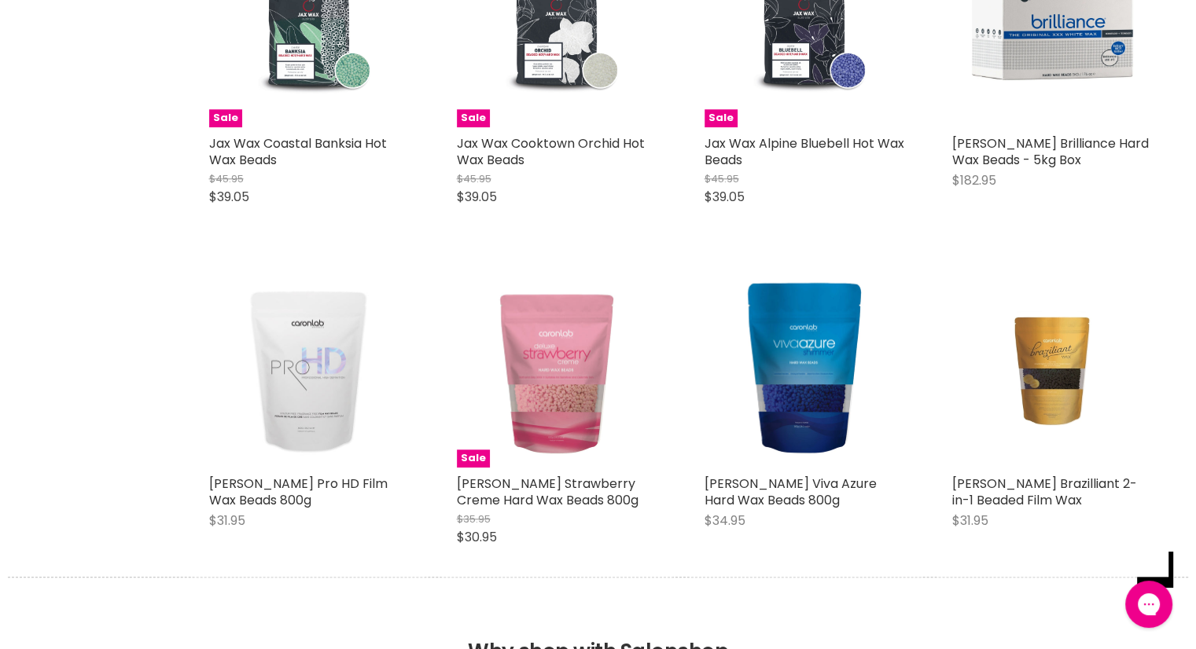
scroll to position [1489, 0]
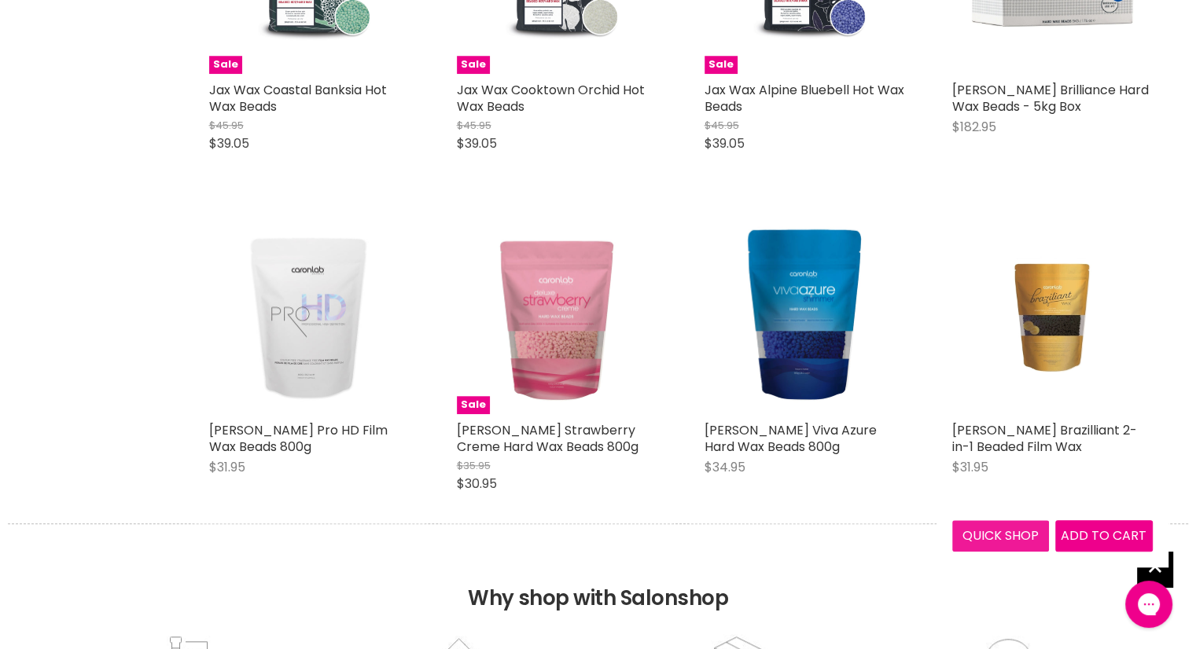
click at [1005, 543] on button "Quick shop" at bounding box center [1000, 535] width 97 height 31
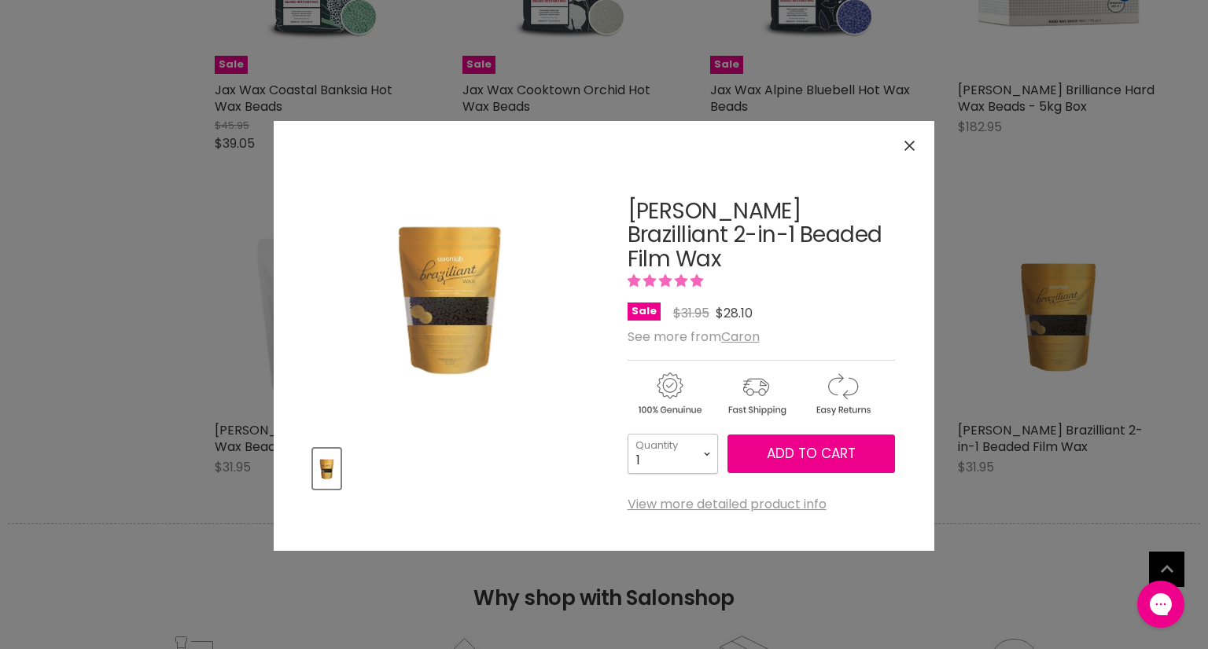
click at [705, 434] on select "1 2 3 4 5 6 7 8 9 10+" at bounding box center [672, 453] width 90 height 39
select select "2"
click at [627, 434] on select "1 2 3 4 5 6 7 8 9 10+" at bounding box center [672, 453] width 90 height 39
type input "2"
click at [807, 444] on span "Add to cart" at bounding box center [810, 453] width 89 height 19
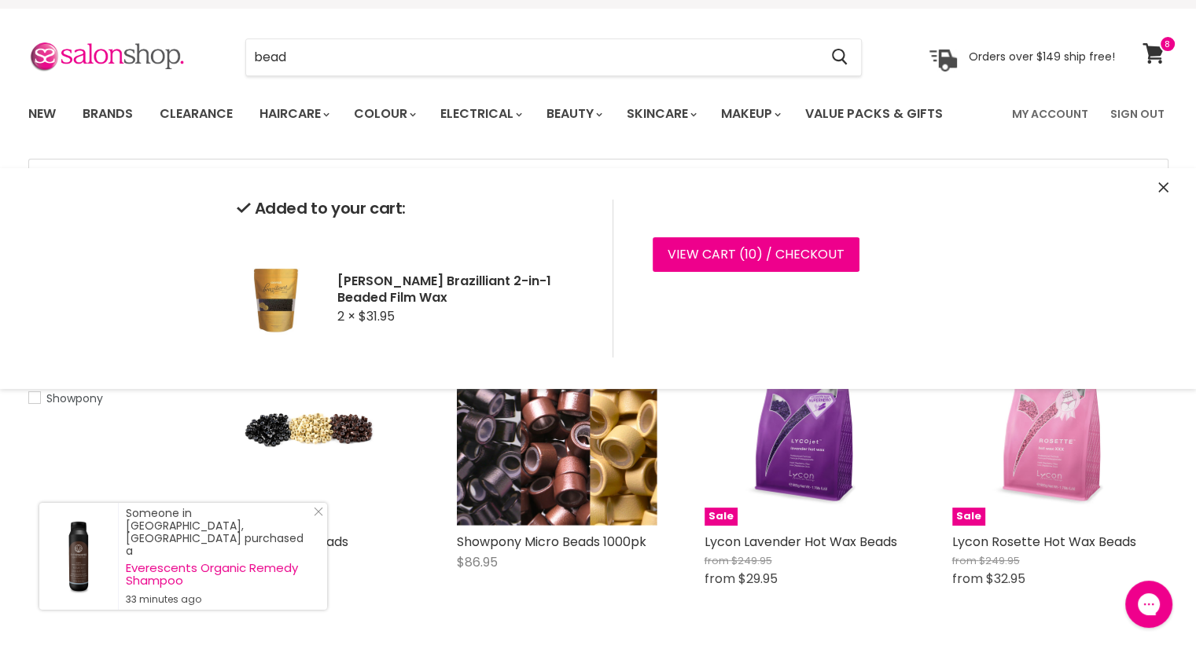
scroll to position [0, 0]
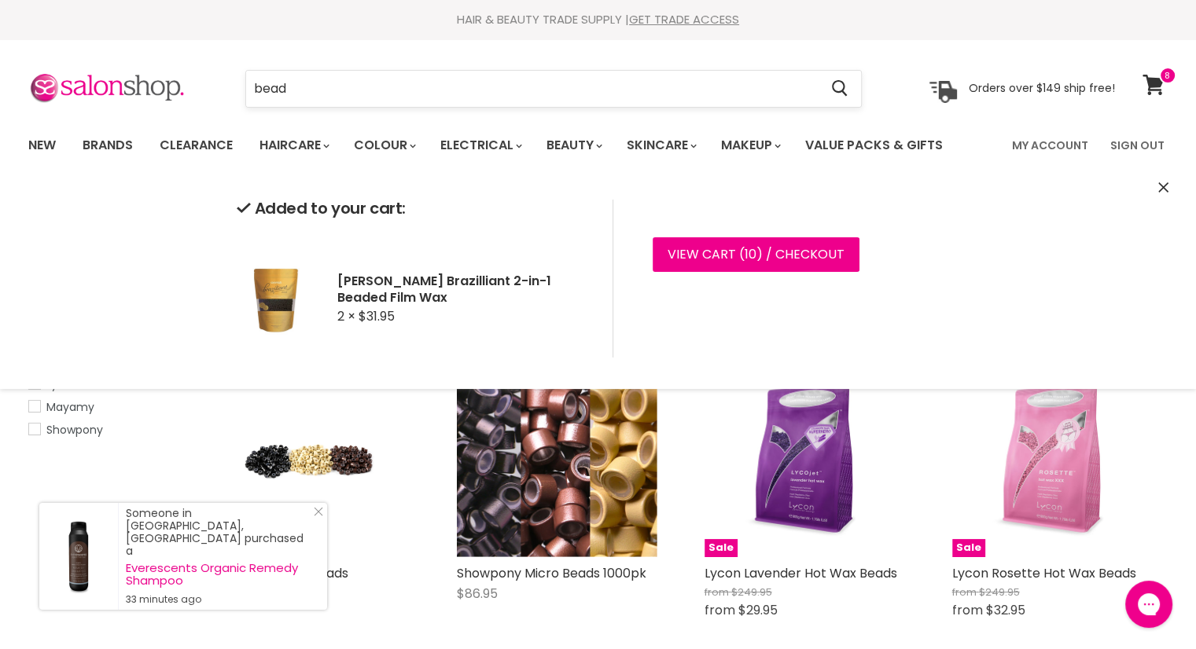
click at [322, 86] on input "bead" at bounding box center [532, 89] width 573 height 36
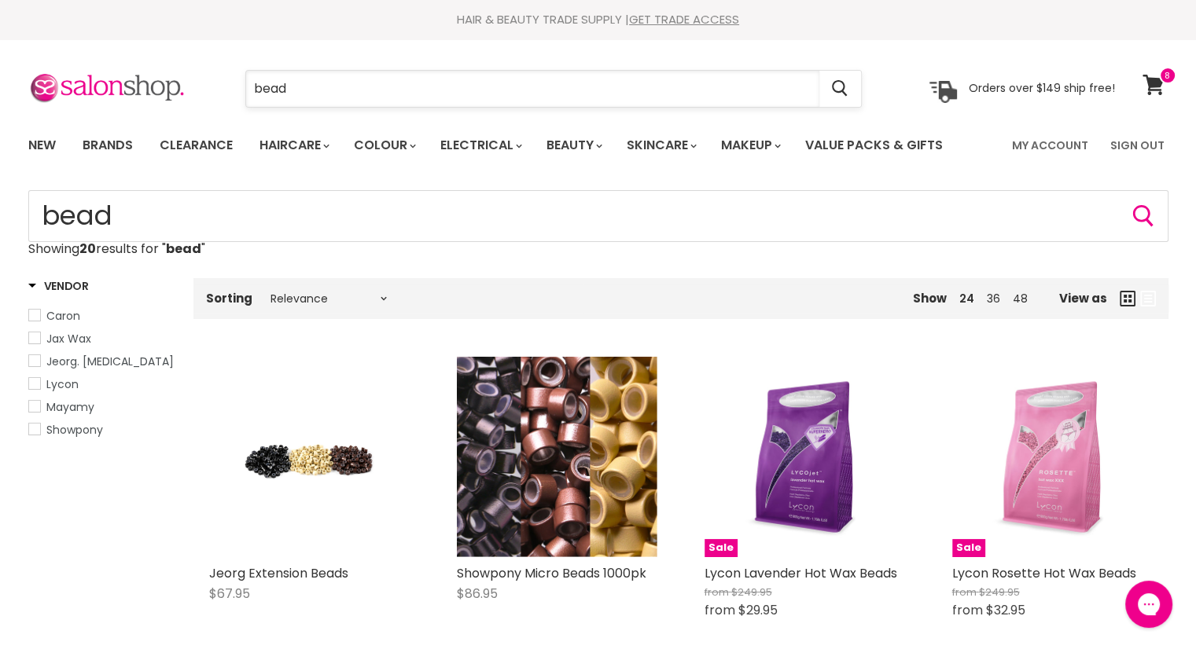
click at [295, 89] on input "bead" at bounding box center [532, 89] width 573 height 36
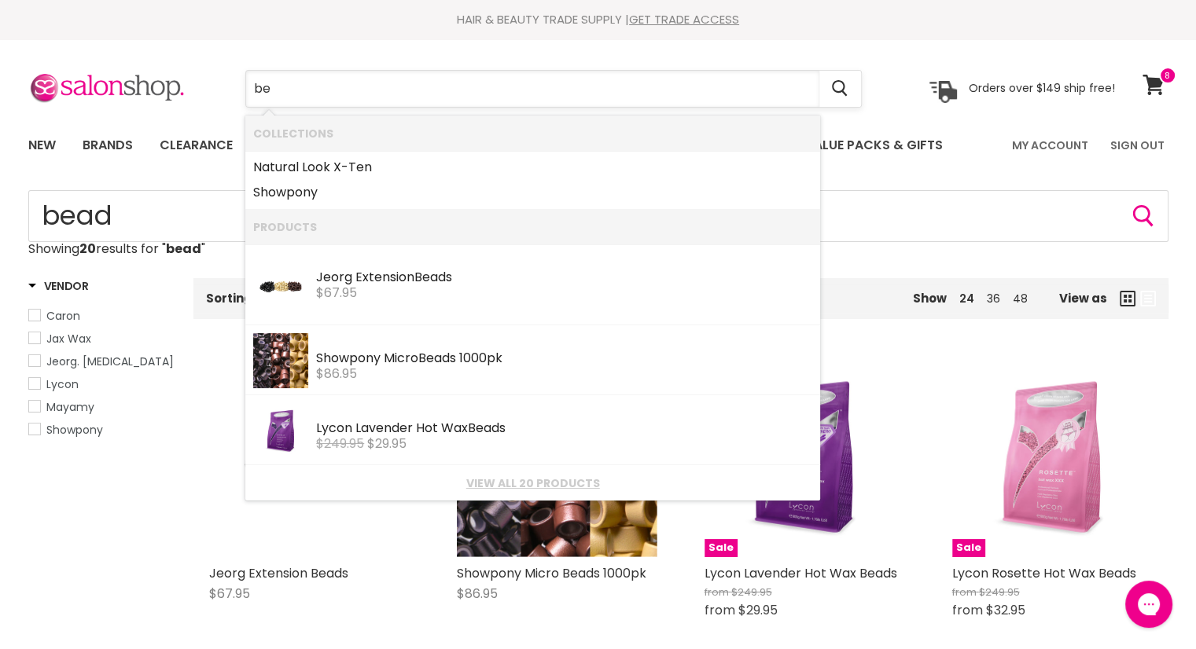
type input "b"
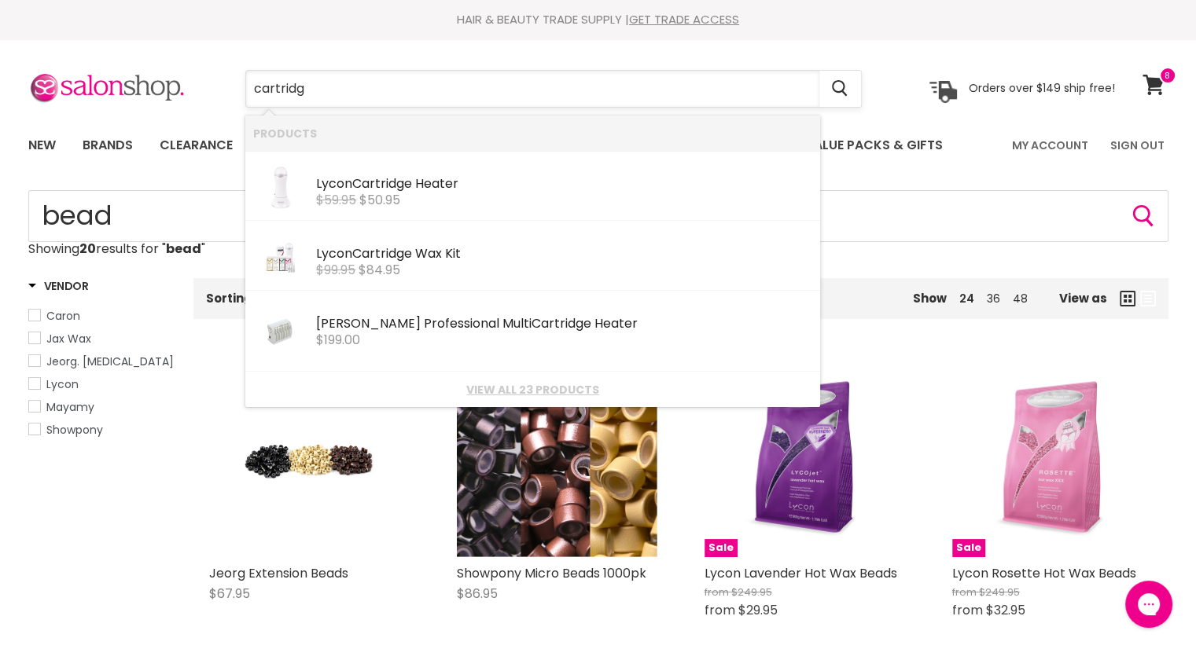
type input "cartridge"
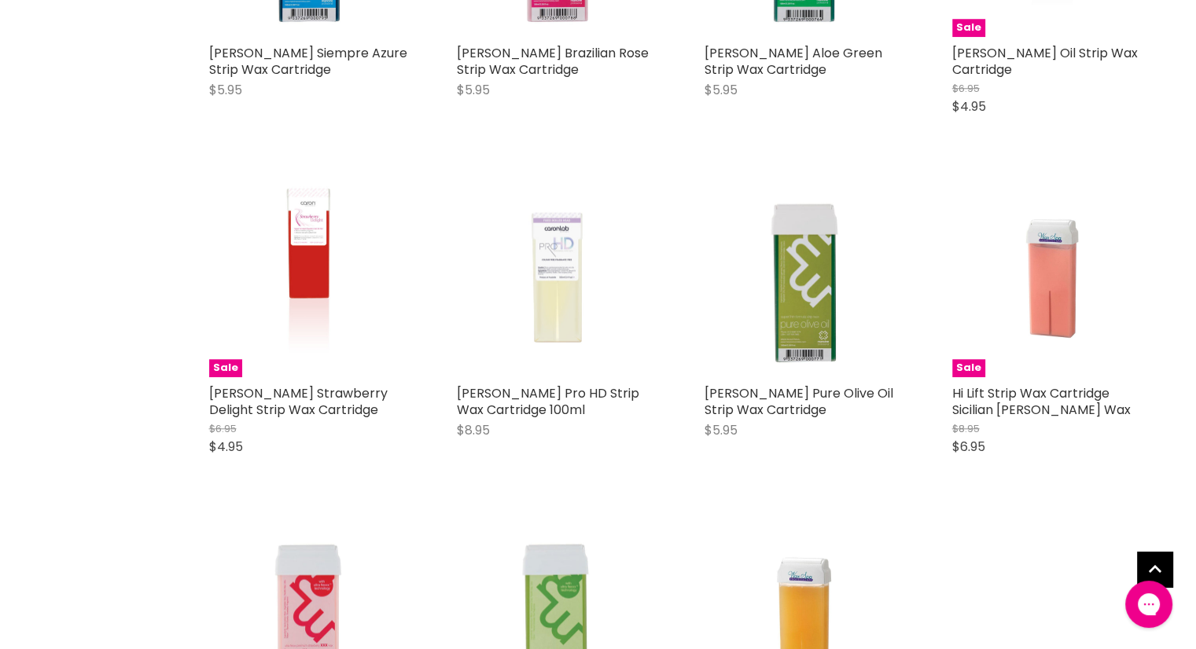
scroll to position [1550, 0]
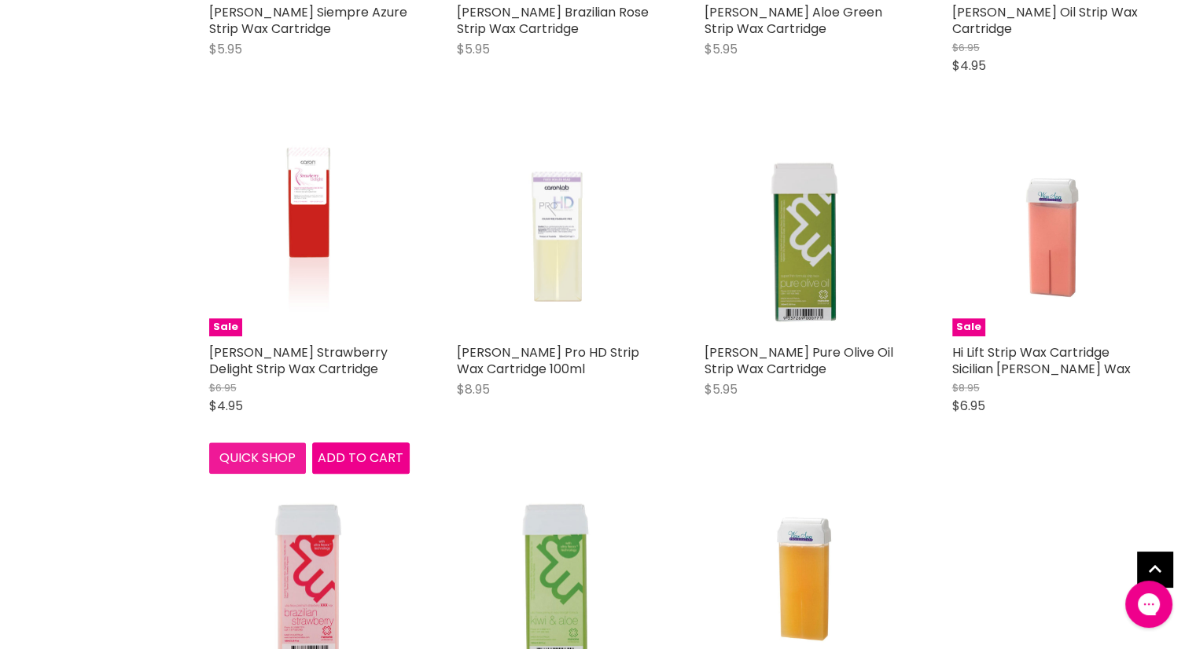
click at [258, 461] on button "Quick shop" at bounding box center [257, 458] width 97 height 31
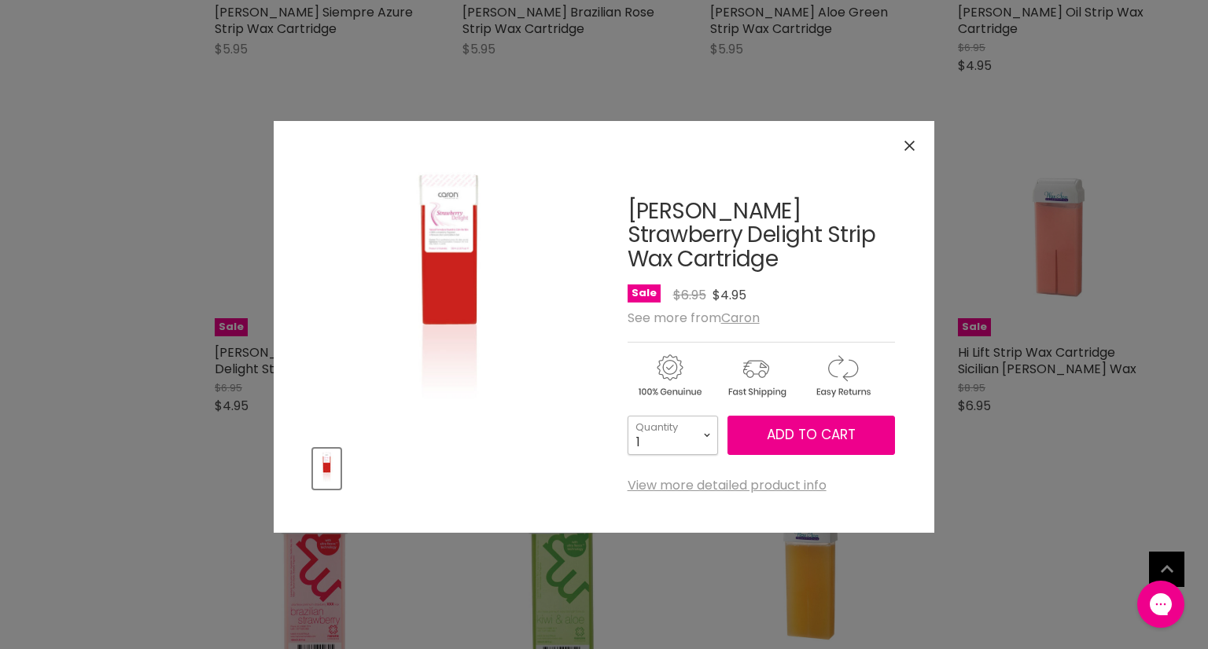
click at [708, 416] on select "1 2 3 4 5 6 7 8 9 10+" at bounding box center [672, 435] width 90 height 39
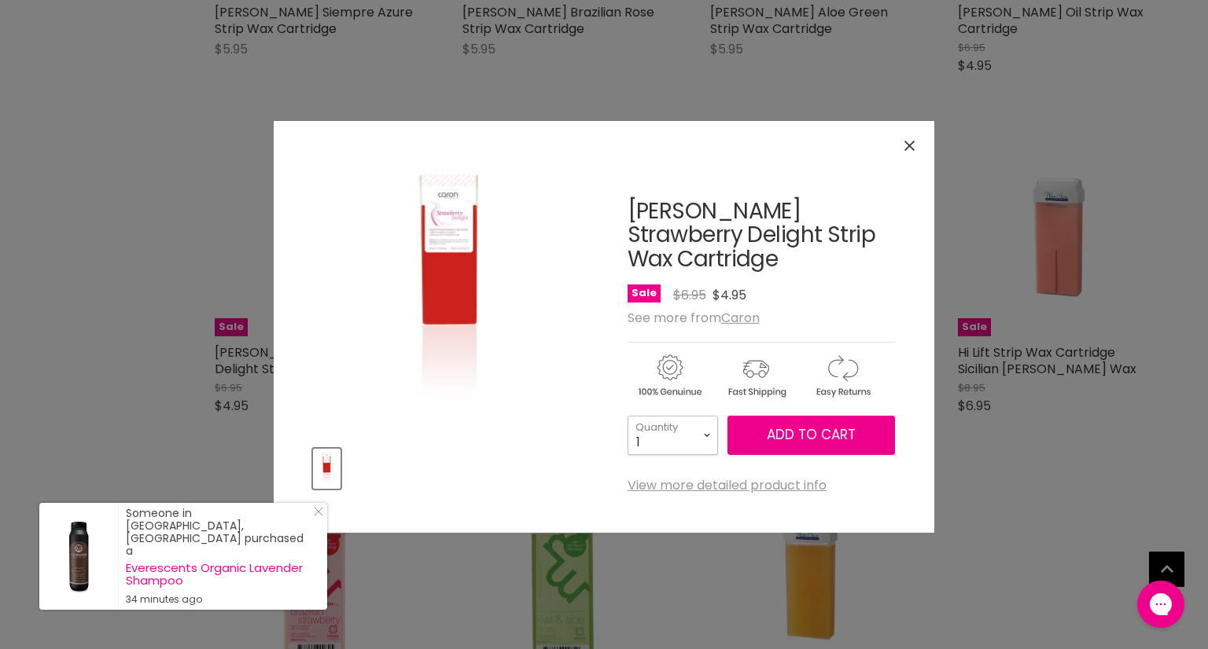
click at [661, 416] on select "1 2 3 4 5 6 7 8 9 10+" at bounding box center [672, 435] width 90 height 39
click at [645, 422] on select "1 2 3 4 5 6 7 8 9 10+" at bounding box center [672, 435] width 90 height 39
select select "9"
click at [627, 416] on select "1 2 3 4 5 6 7 8 9 10+" at bounding box center [672, 435] width 90 height 39
type input "9"
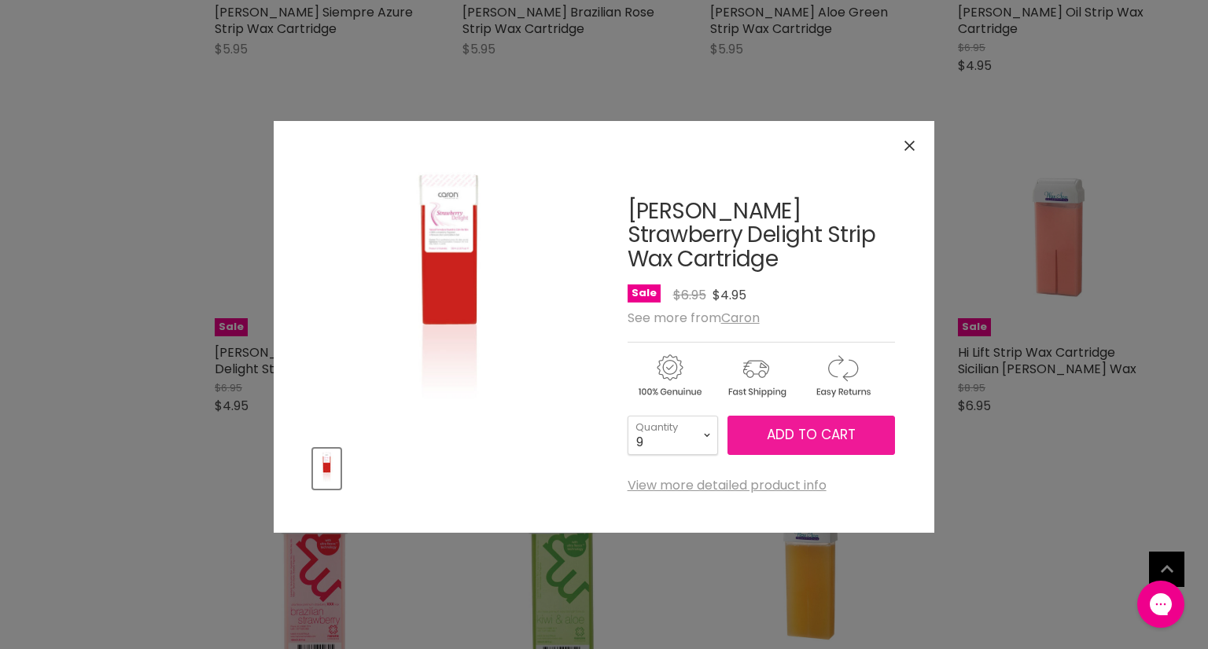
click at [783, 425] on span "Add to cart" at bounding box center [810, 434] width 89 height 19
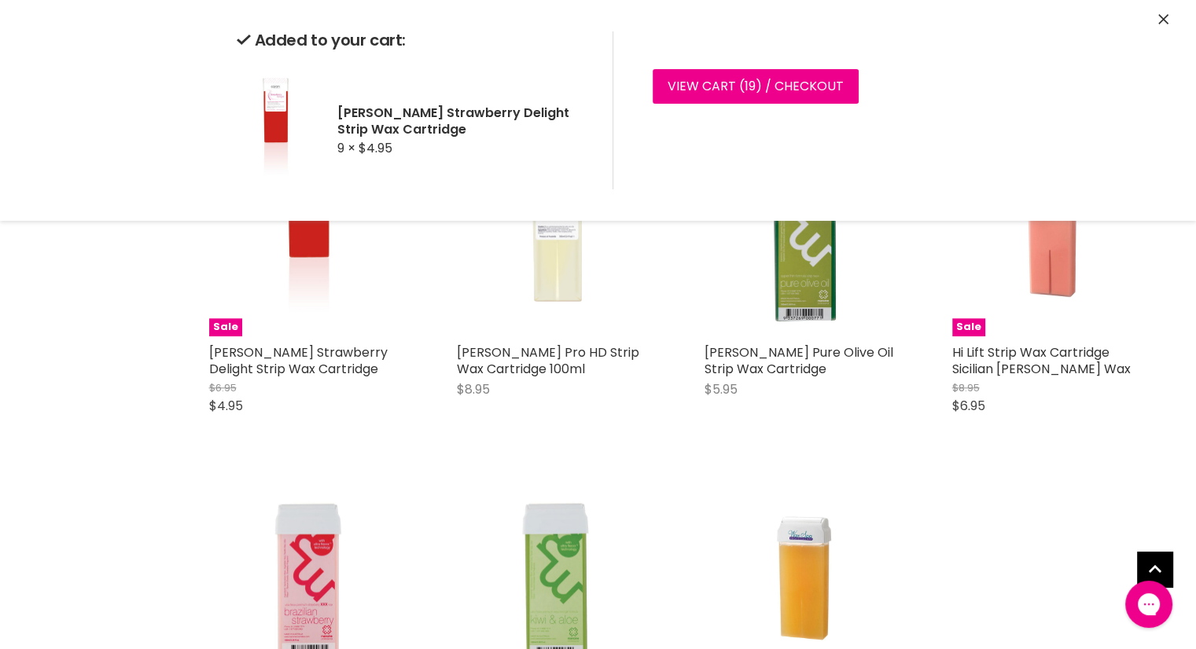
click at [1158, 17] on icon "Close" at bounding box center [1163, 19] width 10 height 10
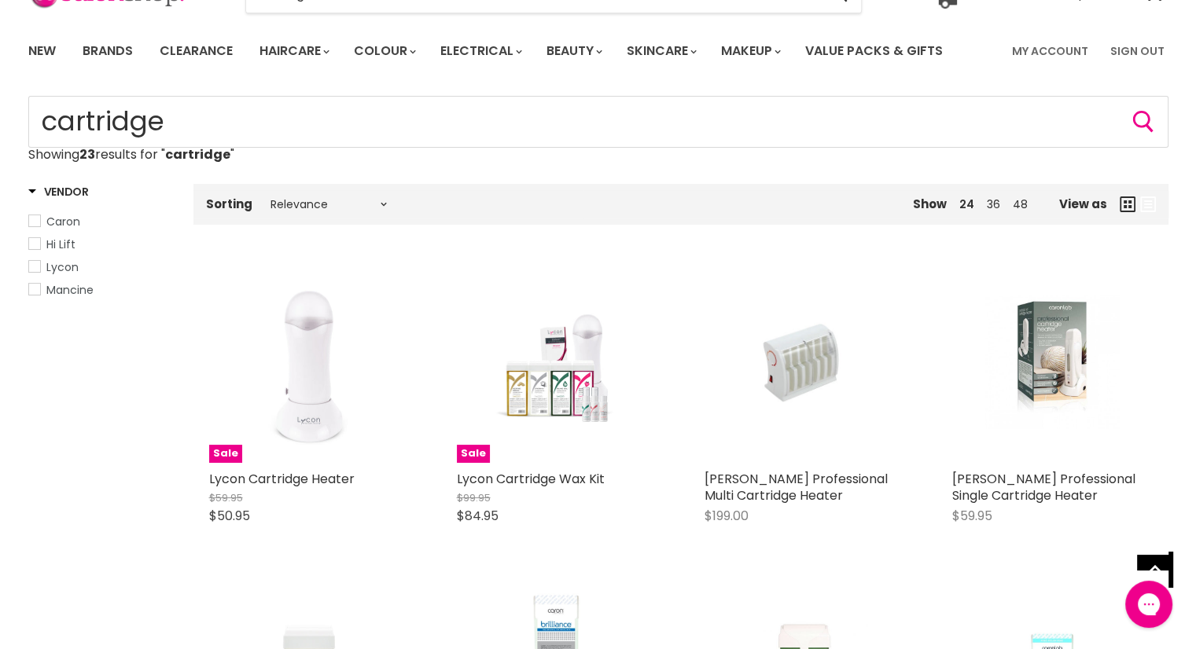
scroll to position [0, 0]
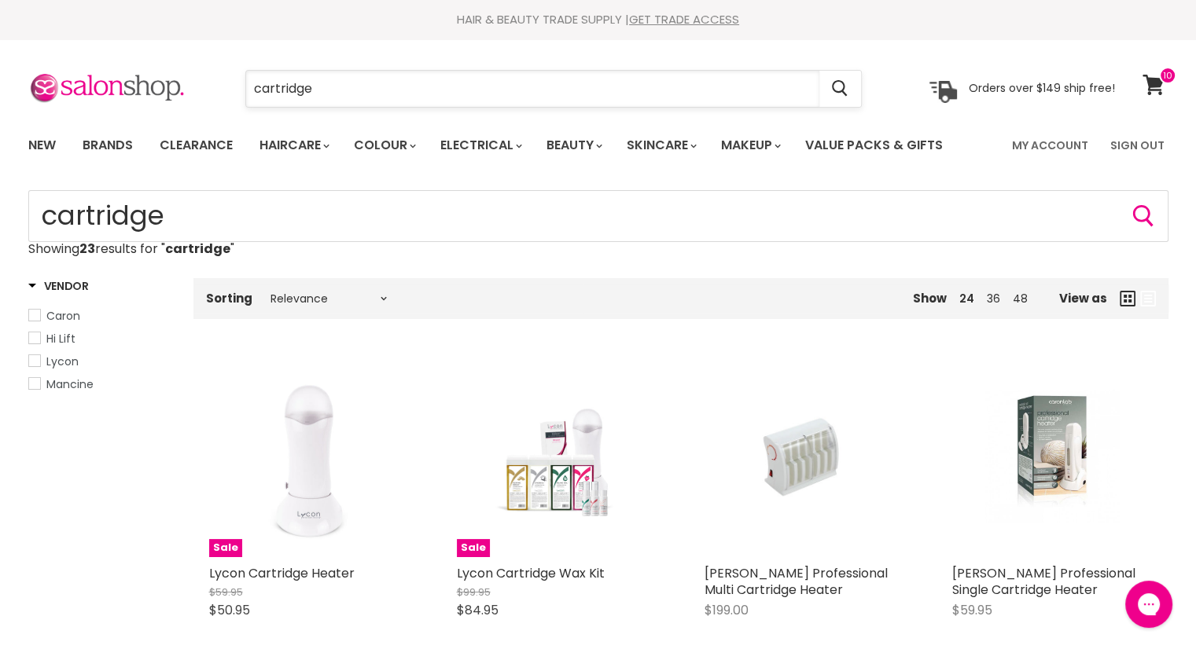
click at [349, 79] on input "cartridge" at bounding box center [532, 89] width 573 height 36
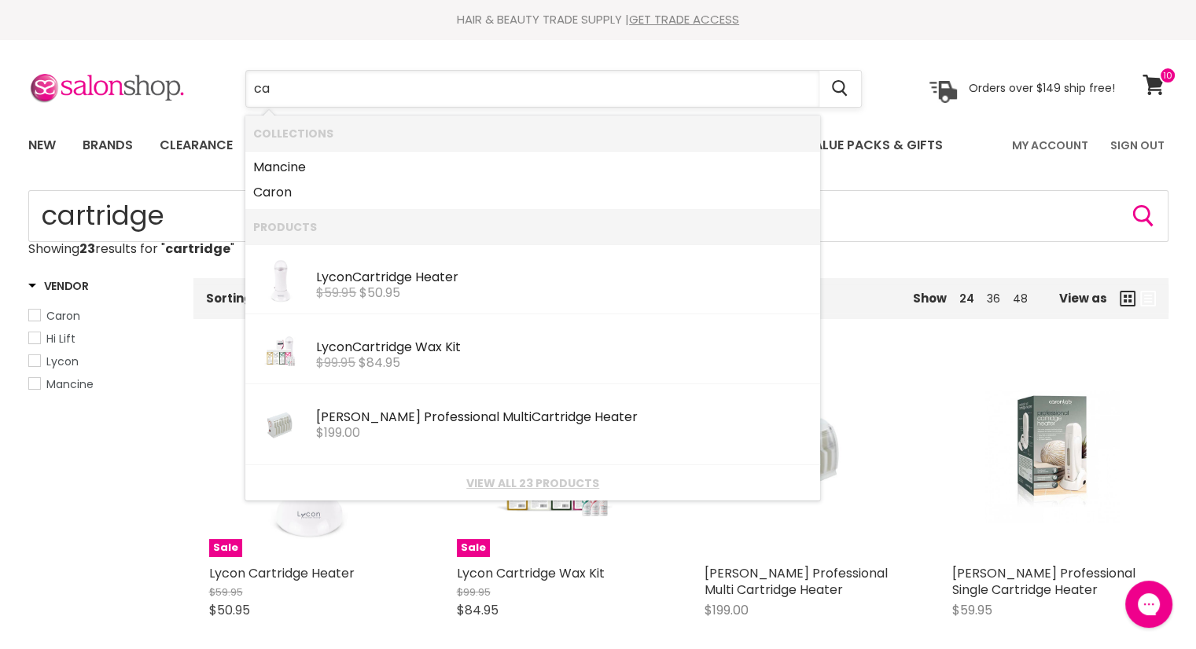
type input "c"
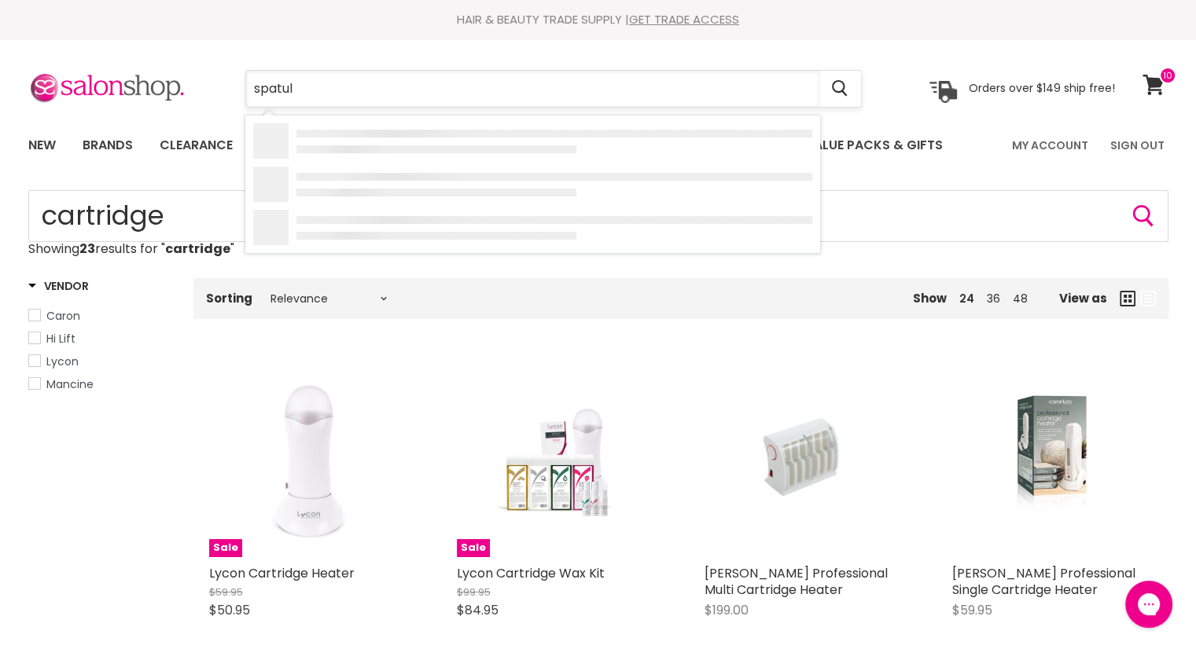
type input "spatula"
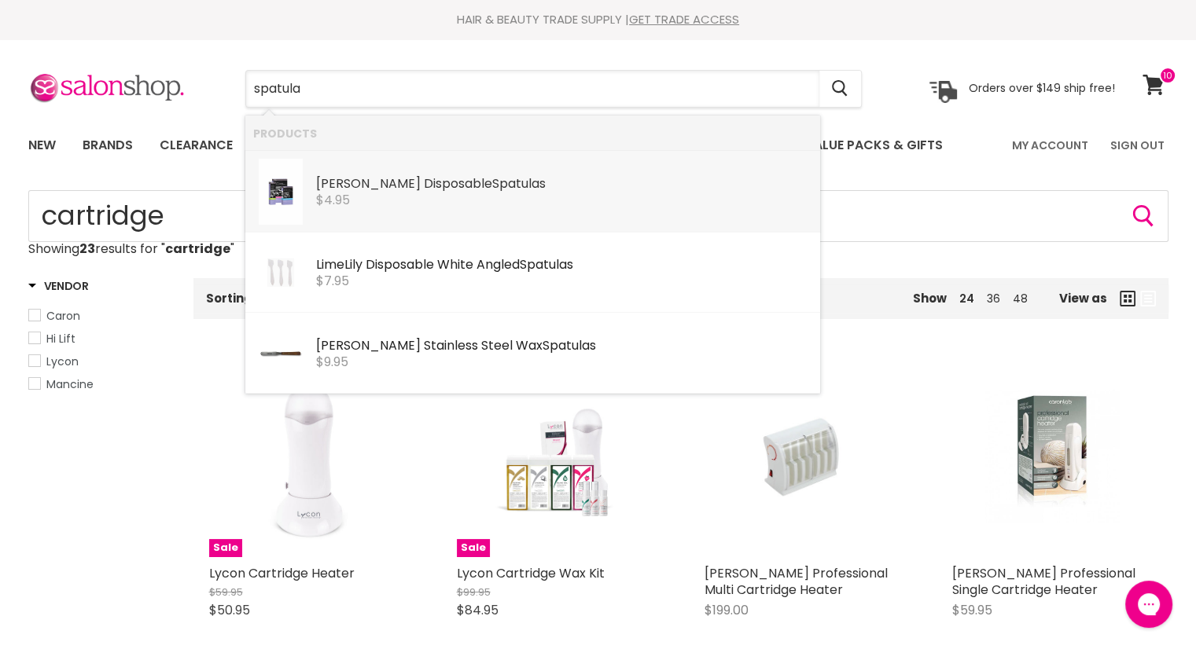
click at [352, 202] on div "$4.95" at bounding box center [564, 200] width 496 height 14
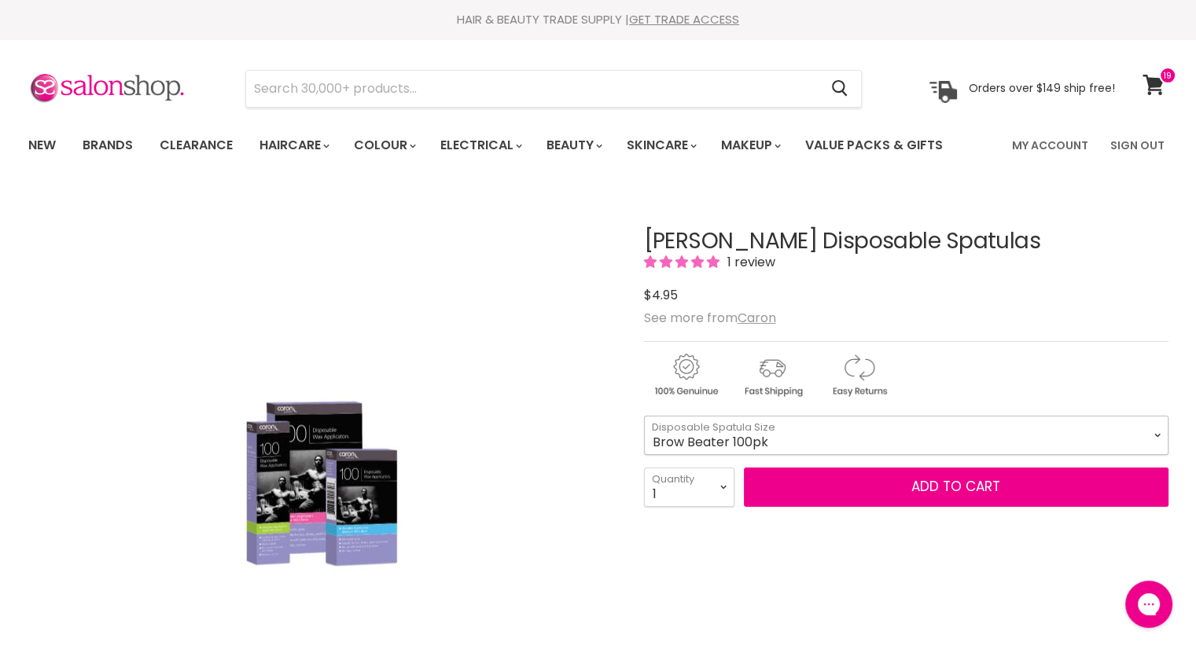
click at [1158, 425] on select "Brow Beater 100pk Brow Beater 500pk Small (Icy Pole) 100pk Small (Icy Pole) 500…" at bounding box center [906, 435] width 524 height 39
click at [644, 416] on select "Brow Beater 100pk Brow Beater 500pk Small (Icy Pole) 100pk Small (Icy Pole) 500…" at bounding box center [906, 435] width 524 height 39
select select "Small (Icy Pole) 500pk"
click at [720, 486] on select "1 2 3 4 5 6 7 8 9 10+" at bounding box center [689, 487] width 90 height 39
select select "2"
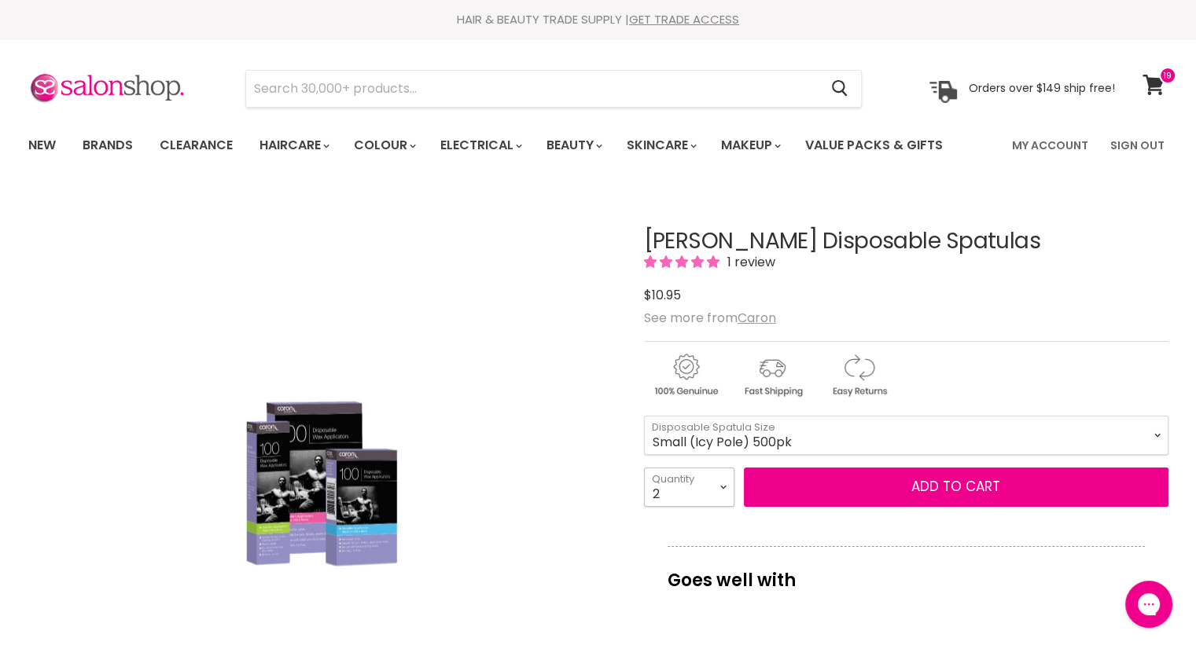
click at [644, 468] on select "1 2 3 4 5 6 7 8 9 10+" at bounding box center [689, 487] width 90 height 39
type input "2"
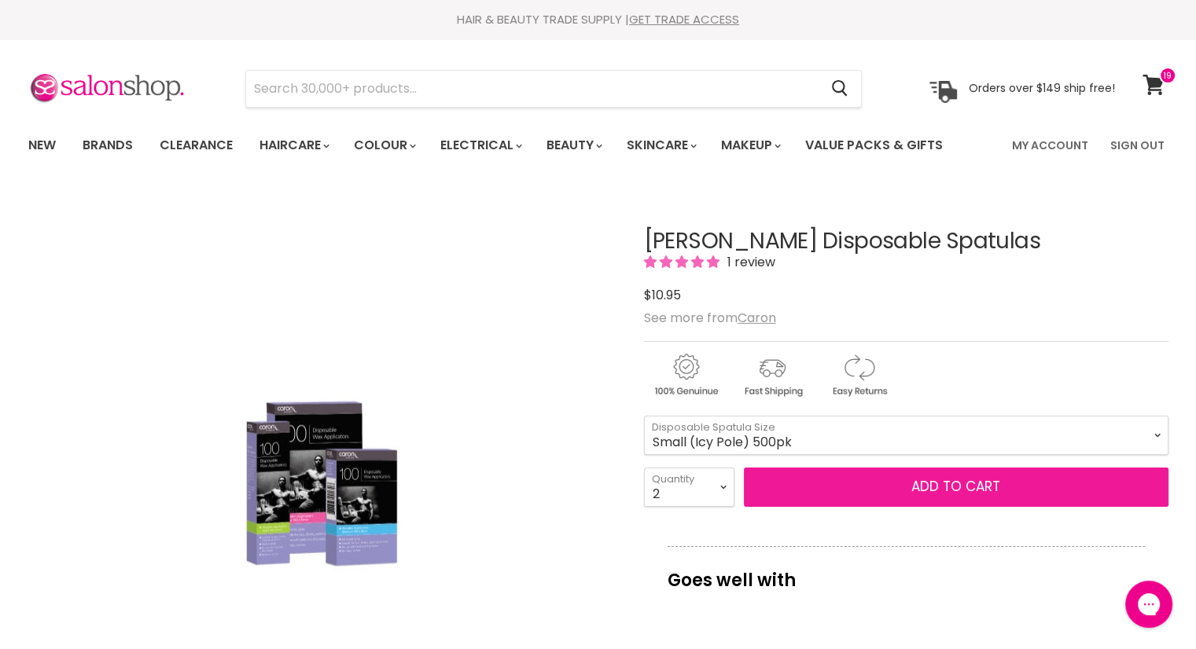
click at [852, 482] on button "Add to cart" at bounding box center [956, 487] width 425 height 39
click at [943, 480] on button "Add to cart" at bounding box center [956, 487] width 425 height 39
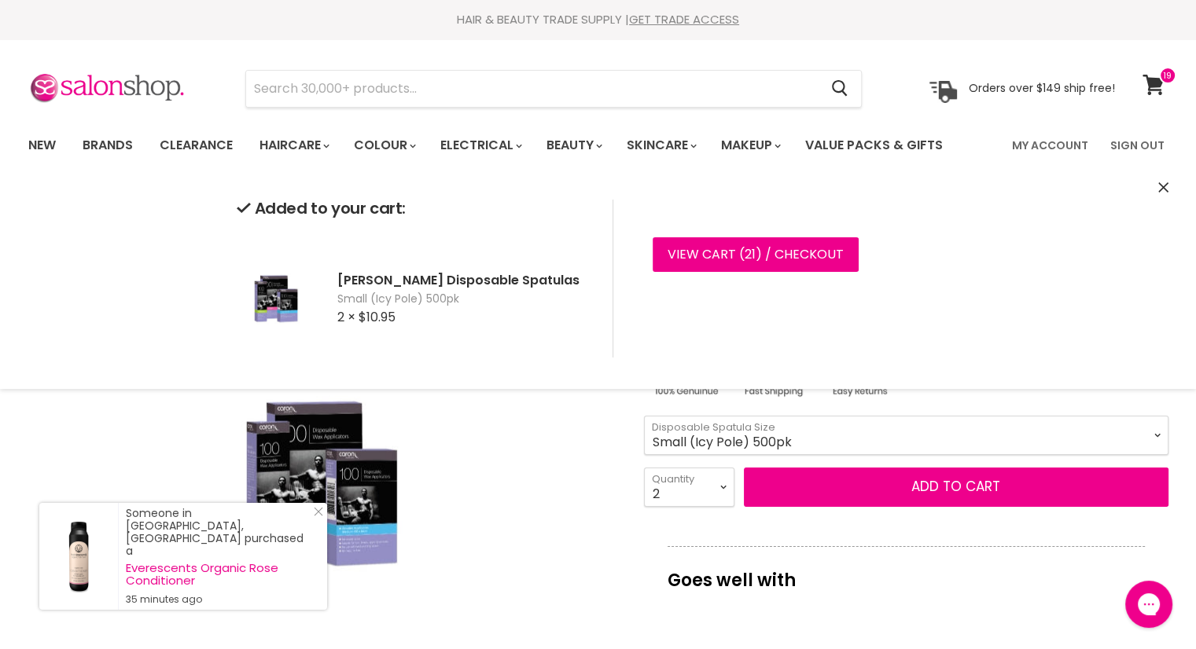
click at [1156, 433] on select "Brow Beater 100pk Brow Beater 500pk Small (Icy Pole) 100pk Small (Icy Pole) 500…" at bounding box center [906, 435] width 524 height 39
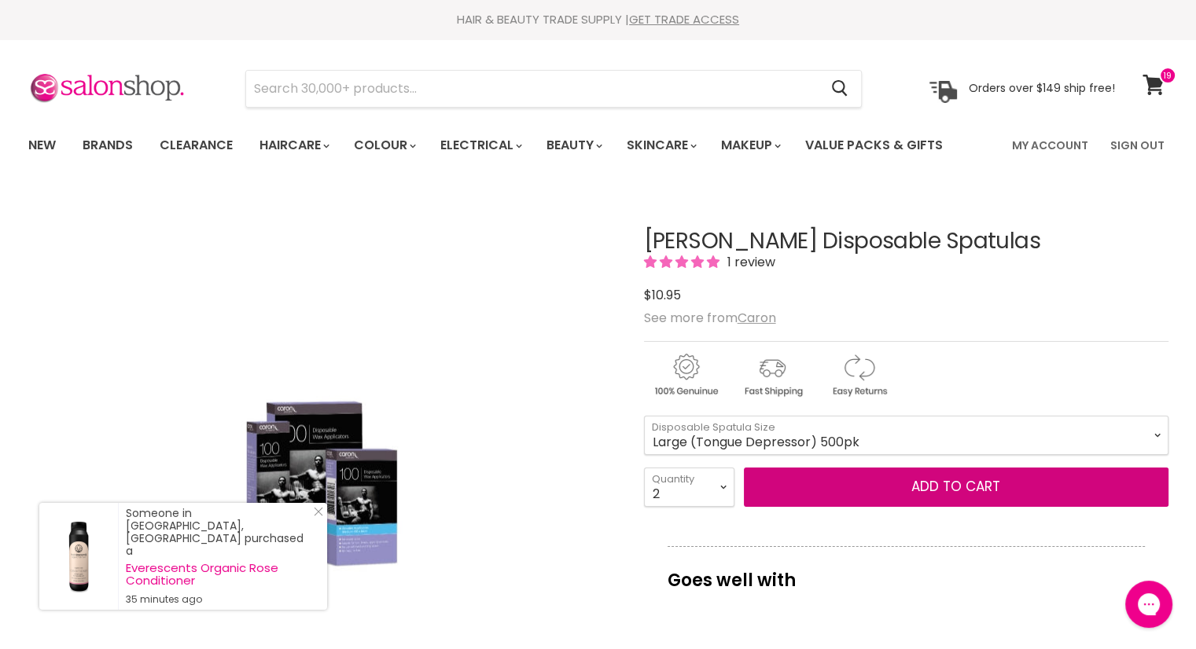
click at [644, 416] on select "Brow Beater 100pk Brow Beater 500pk Small (Icy Pole) 100pk Small (Icy Pole) 500…" at bounding box center [906, 435] width 524 height 39
select select "Large (Tongue Depressor) 500pk"
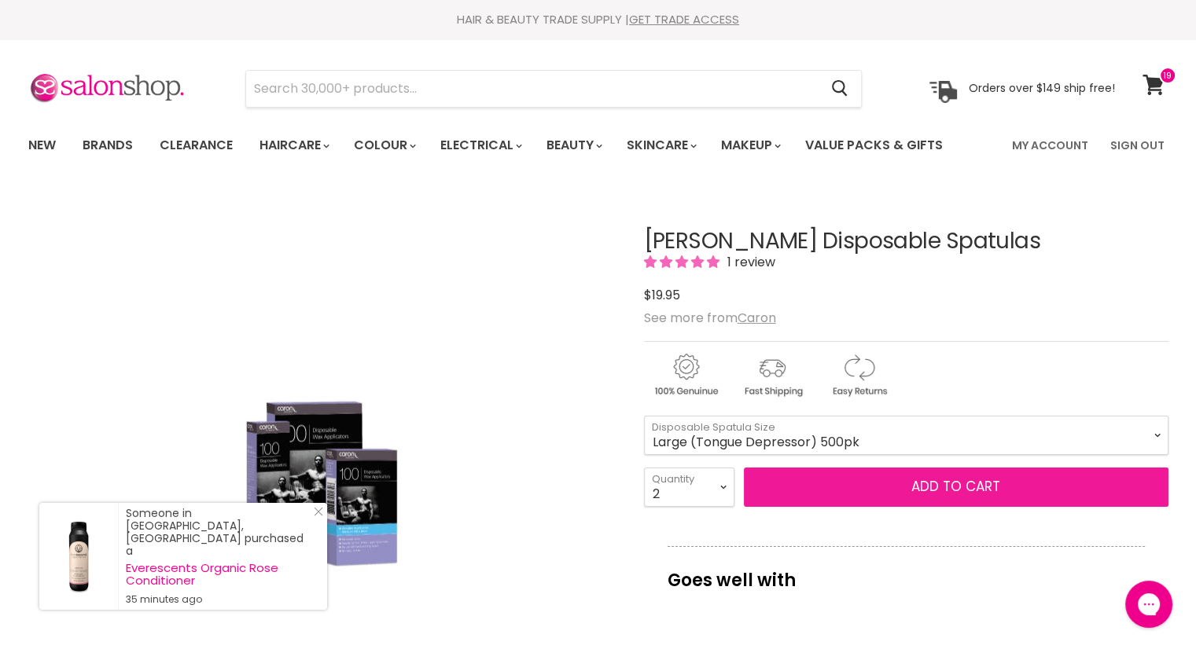
click at [940, 481] on button "Add to cart" at bounding box center [956, 487] width 425 height 39
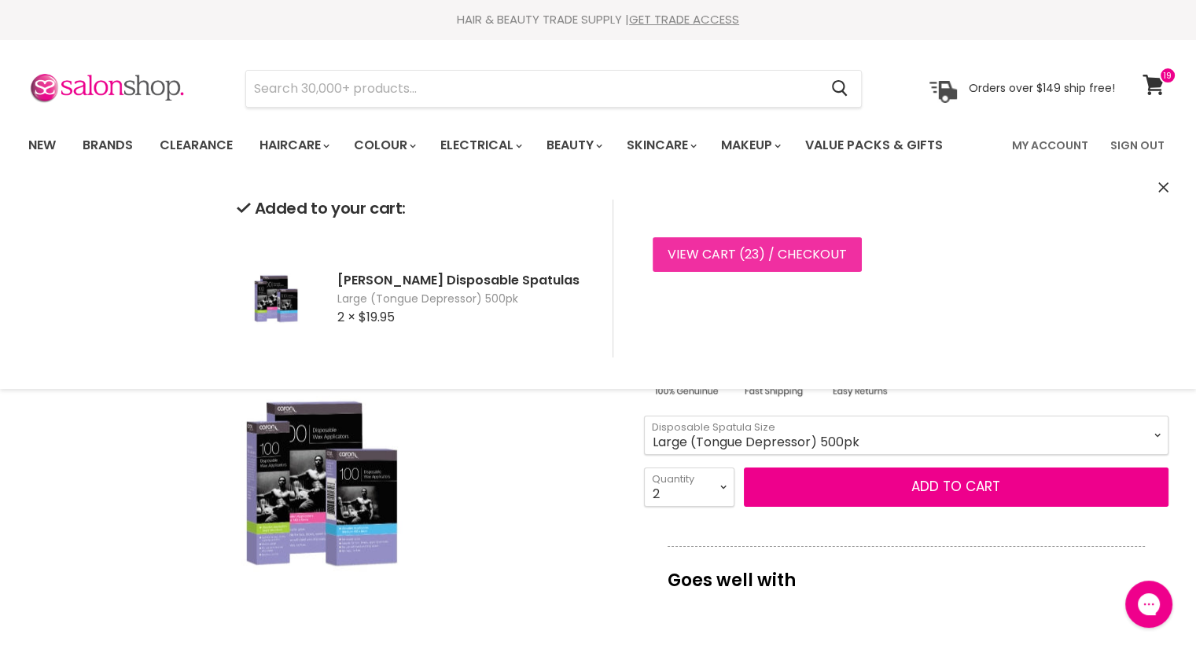
click at [729, 264] on link "View cart ( 23 ) / Checkout" at bounding box center [757, 254] width 209 height 35
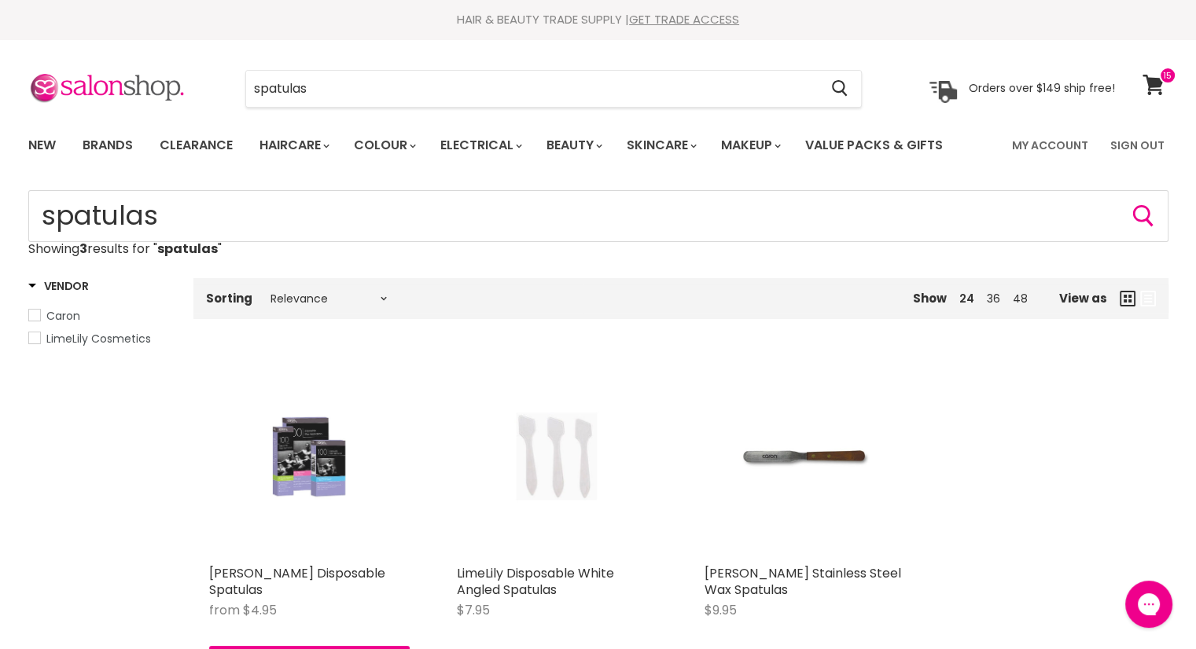
click at [285, 461] on img "Main content" at bounding box center [308, 457] width 133 height 200
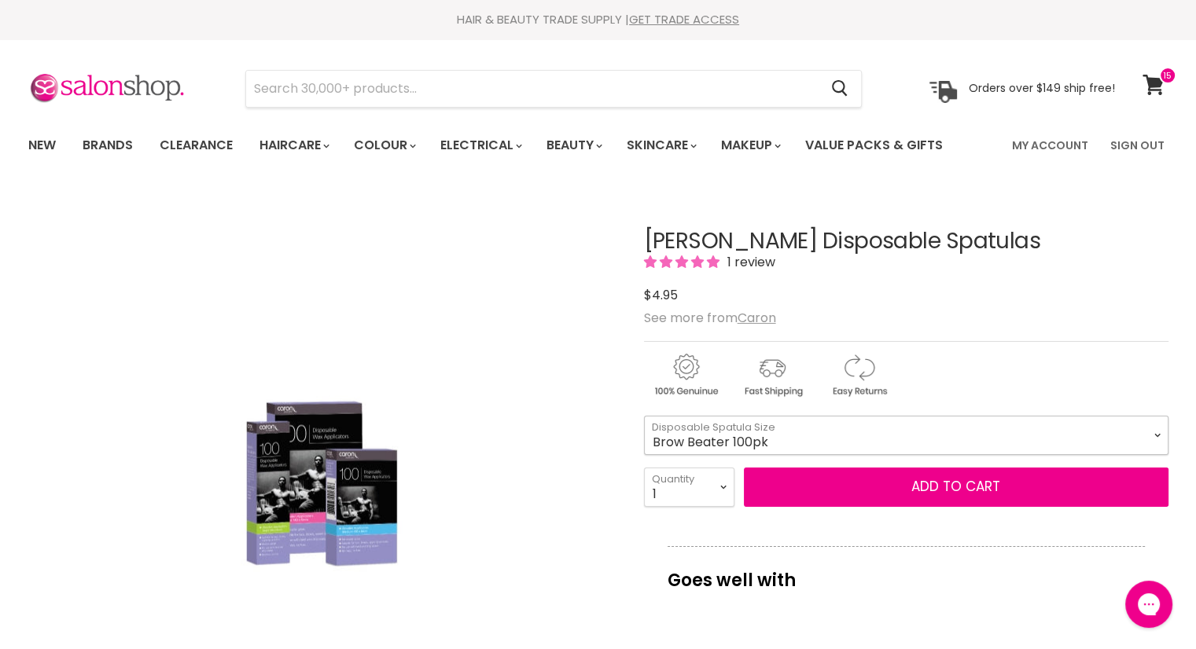
click at [1156, 435] on select "Brow Beater 100pk Brow Beater 500pk Small (Icy Pole) 100pk Small (Icy Pole) 500…" at bounding box center [906, 435] width 524 height 39
click at [644, 416] on select "Brow Beater 100pk Brow Beater 500pk Small (Icy Pole) 100pk Small (Icy Pole) 500…" at bounding box center [906, 435] width 524 height 39
select select "Small (Icy Pole) 500pk"
click at [723, 488] on select "1 2 3 4 5 6 7 8 9 10+" at bounding box center [689, 487] width 90 height 39
select select "2"
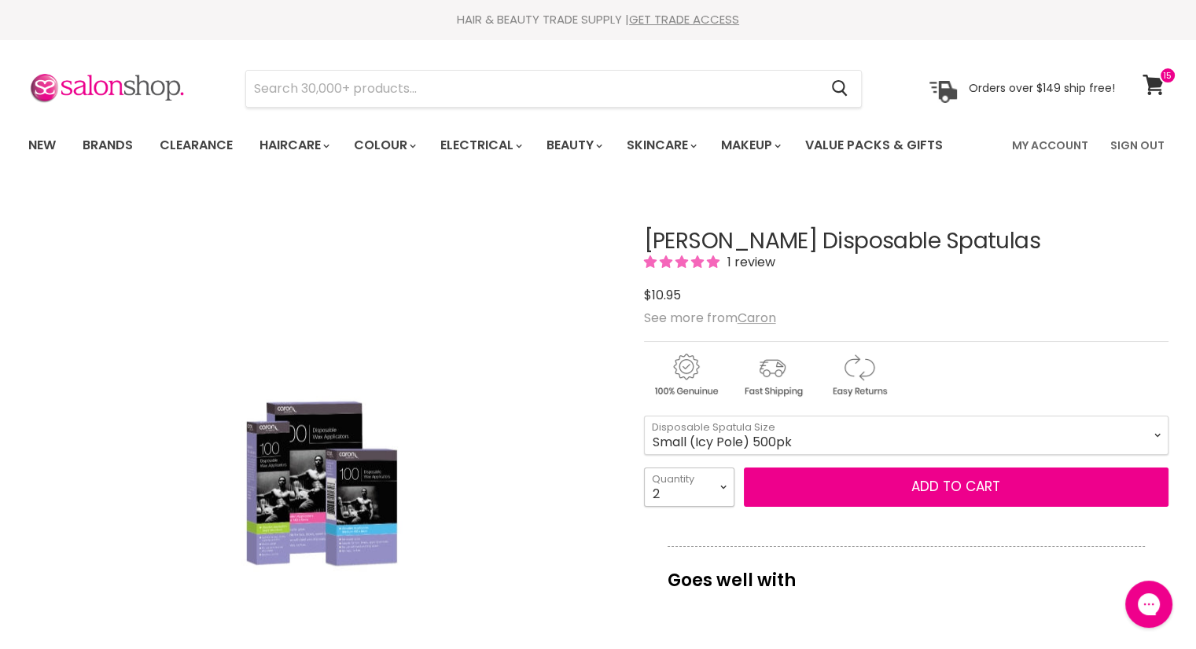
click at [644, 468] on select "1 2 3 4 5 6 7 8 9 10+" at bounding box center [689, 487] width 90 height 39
type input "2"
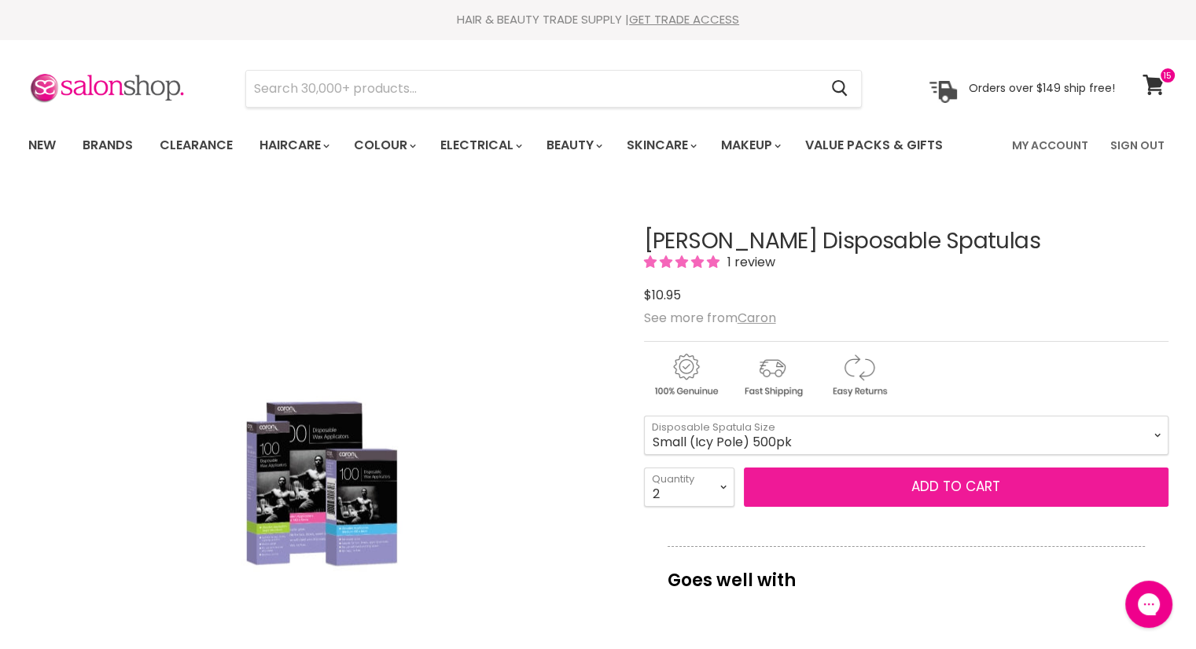
click at [847, 484] on button "Add to cart" at bounding box center [956, 487] width 425 height 39
click at [939, 485] on button "Add to cart" at bounding box center [956, 487] width 425 height 39
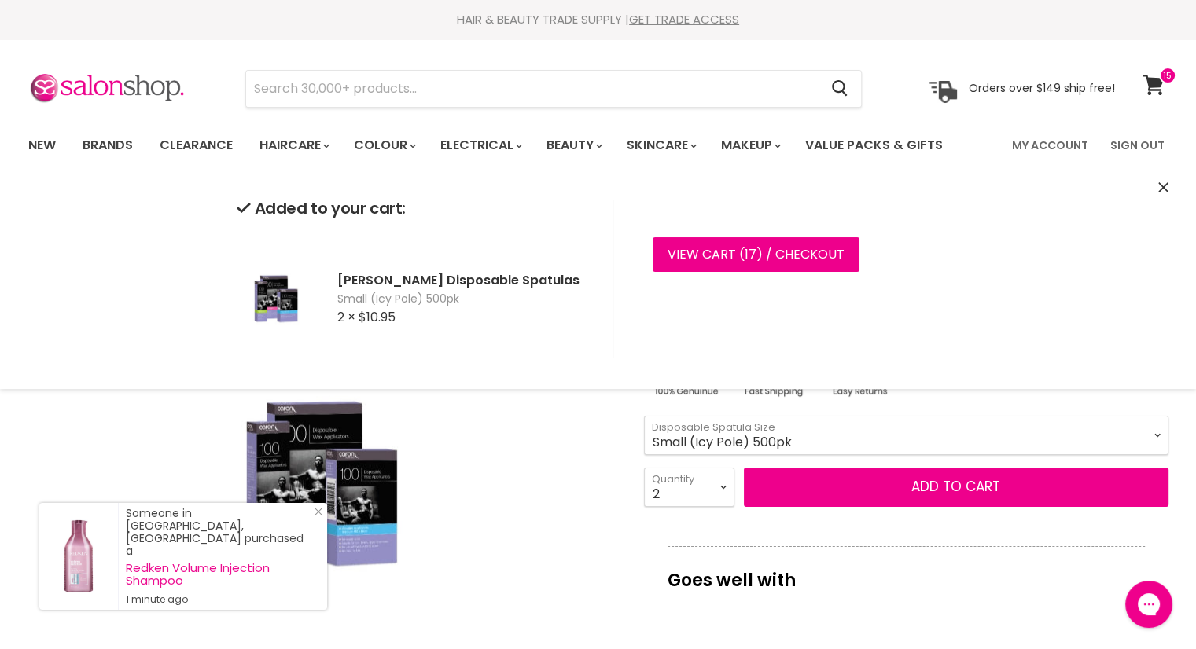
click at [1152, 430] on select "Brow Beater 100pk Brow Beater 500pk Small (Icy Pole) 100pk Small (Icy Pole) 500…" at bounding box center [906, 435] width 524 height 39
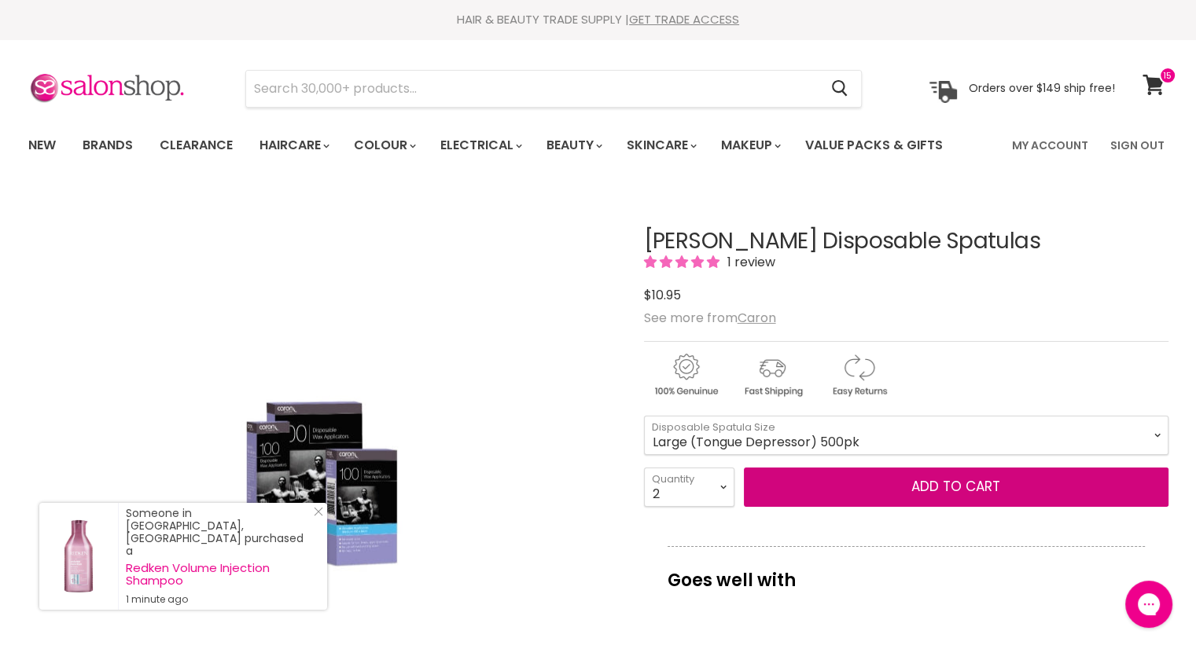
click at [644, 416] on select "Brow Beater 100pk Brow Beater 500pk Small (Icy Pole) 100pk Small (Icy Pole) 500…" at bounding box center [906, 435] width 524 height 39
select select "Large (Tongue Depressor) 500pk"
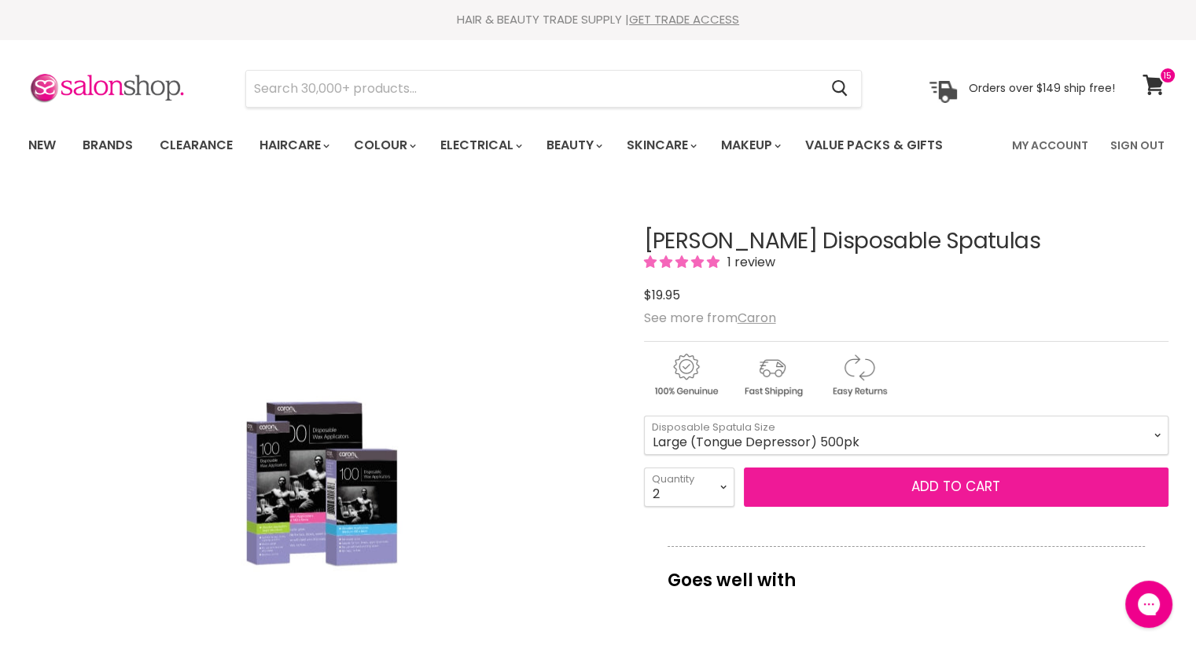
click at [969, 498] on button "Add to cart" at bounding box center [956, 487] width 425 height 39
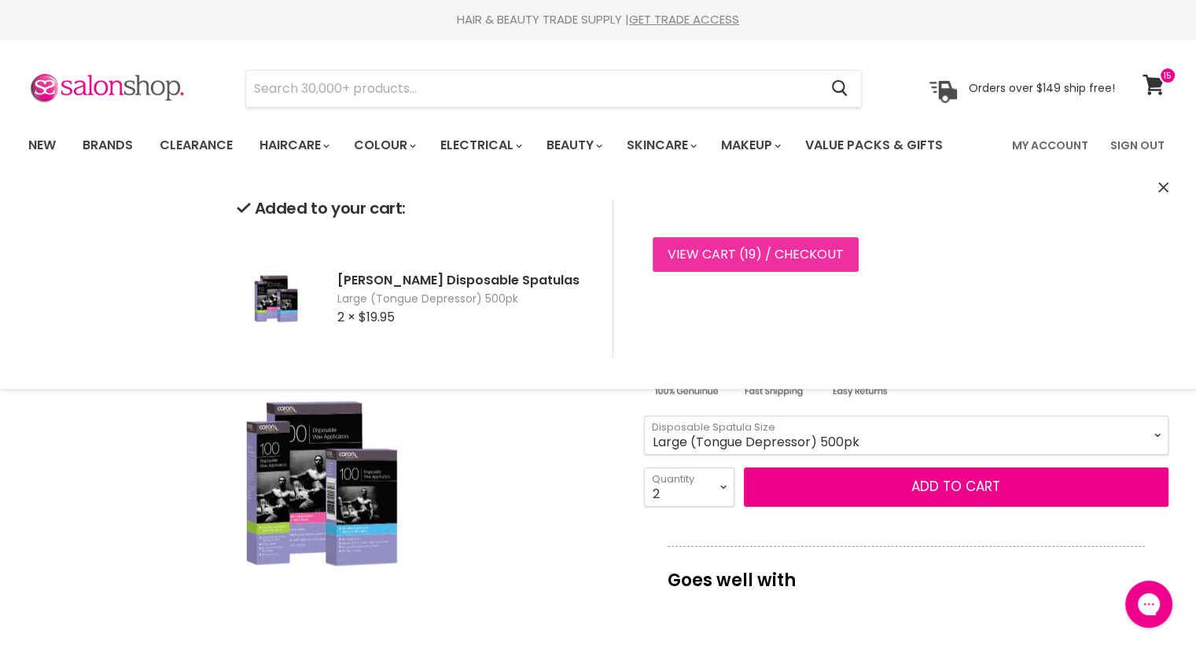
click at [783, 249] on link "View cart ( 19 ) / Checkout" at bounding box center [756, 254] width 206 height 35
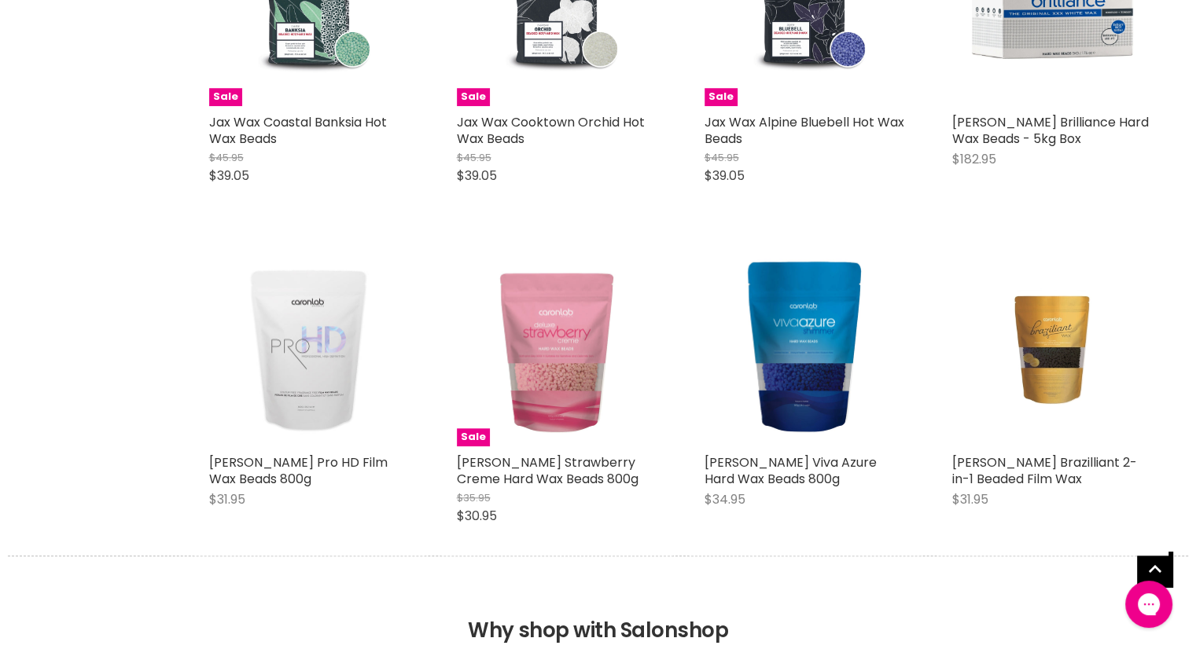
scroll to position [1488, 0]
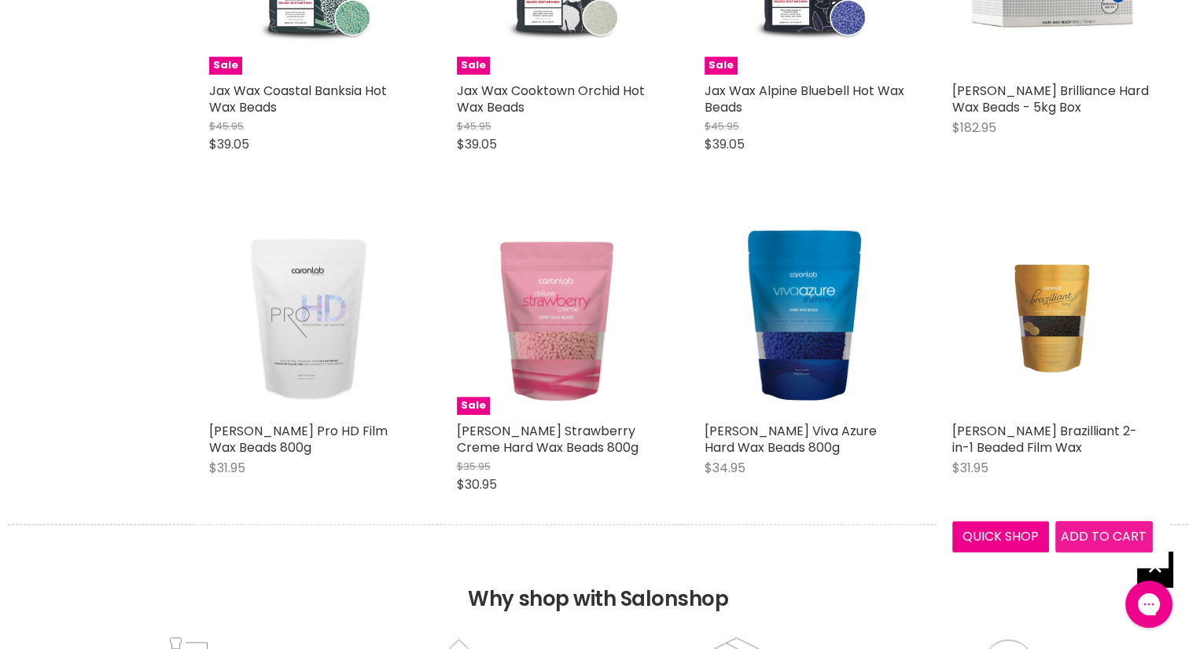
click at [1086, 542] on span "Add to cart" at bounding box center [1104, 537] width 86 height 18
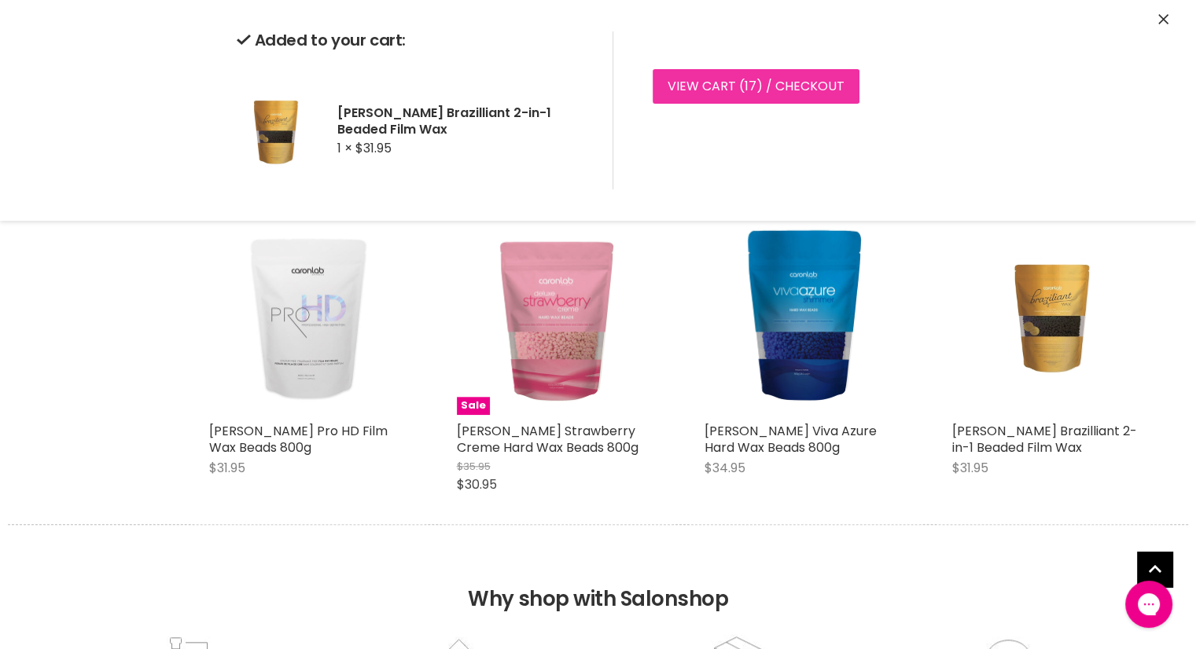
click at [759, 77] on link "View cart ( 17 ) / Checkout" at bounding box center [756, 86] width 207 height 35
